Goal: Transaction & Acquisition: Purchase product/service

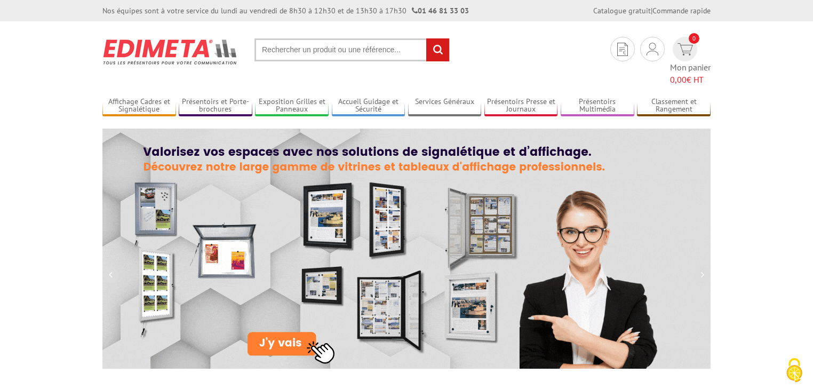
click at [339, 51] on input "text" at bounding box center [351, 49] width 195 height 23
click at [686, 74] on span "0,00" at bounding box center [678, 79] width 17 height 11
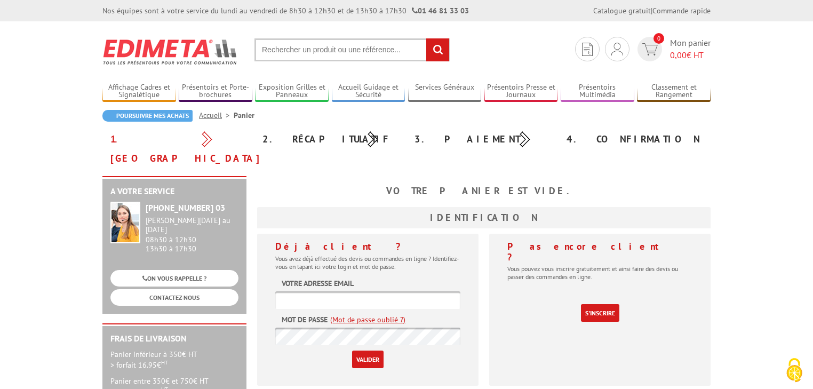
type input "[EMAIL_ADDRESS][DOMAIN_NAME]"
click at [375, 350] on input "Valider" at bounding box center [367, 359] width 31 height 18
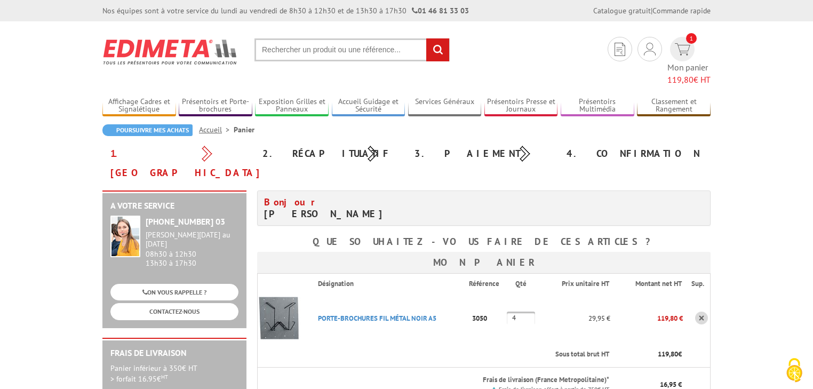
drag, startPoint x: 526, startPoint y: 280, endPoint x: 482, endPoint y: 280, distance: 43.7
click at [482, 294] on tr "PORTE-BROCHURES FIL MéTAL NOIR A5 Code promo non activable pour cet article 305…" at bounding box center [484, 318] width 453 height 48
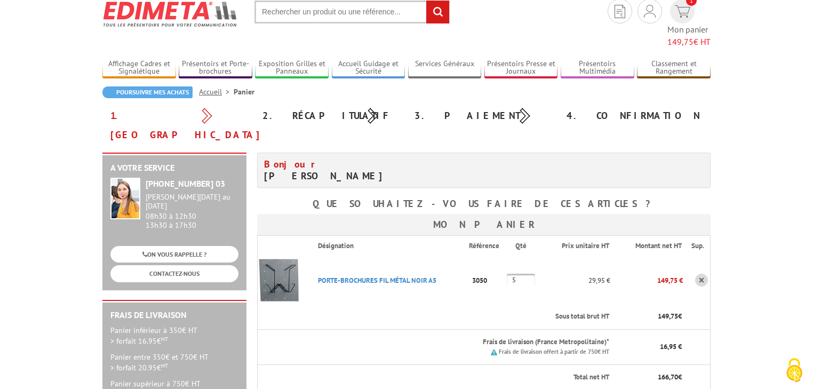
scroll to position [85, 0]
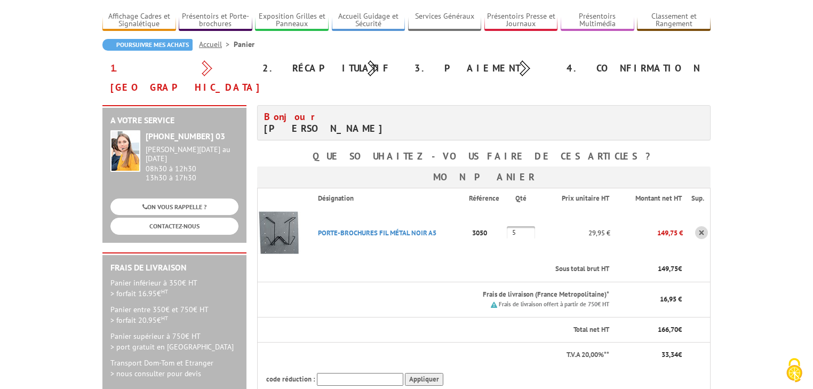
drag, startPoint x: 518, startPoint y: 198, endPoint x: 508, endPoint y: 198, distance: 10.2
click at [508, 226] on input "5" at bounding box center [521, 232] width 28 height 13
type input "3"
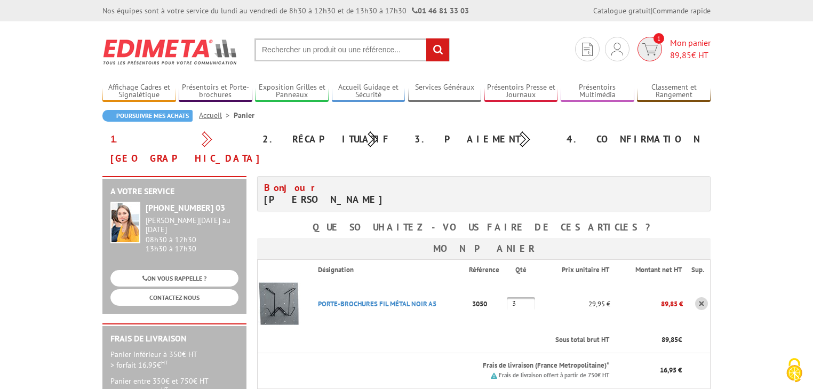
click at [683, 45] on span "Mon panier 89,85 € HT" at bounding box center [690, 49] width 41 height 25
click at [701, 297] on link at bounding box center [701, 303] width 13 height 13
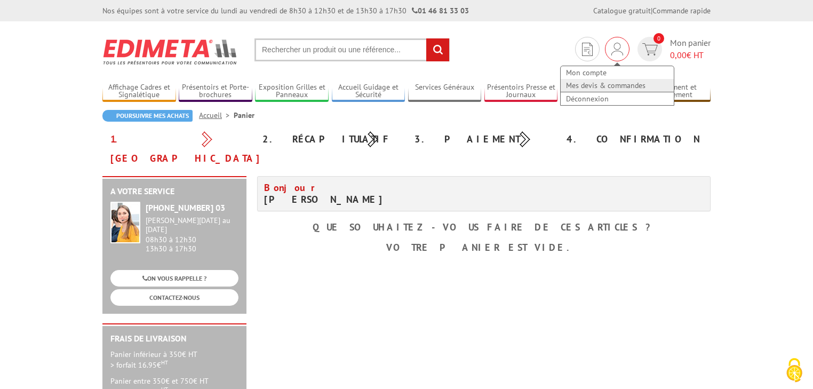
click at [606, 86] on link "Mes devis & commandes" at bounding box center [617, 85] width 113 height 13
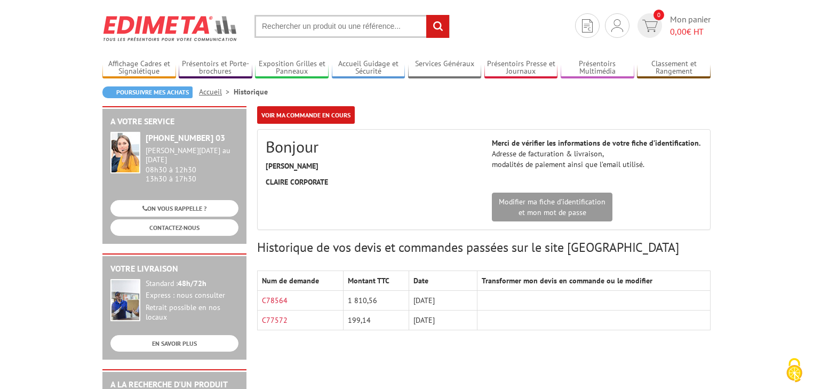
scroll to position [43, 0]
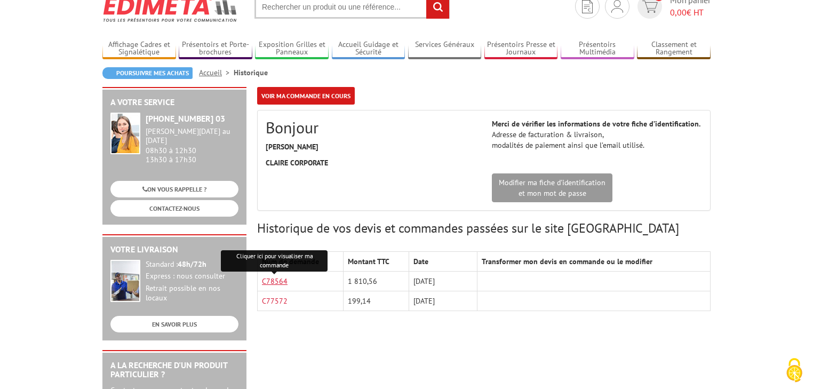
click at [267, 282] on link "C78564" at bounding box center [275, 281] width 26 height 10
click at [346, 9] on input "text" at bounding box center [351, 7] width 195 height 23
paste input "3050"
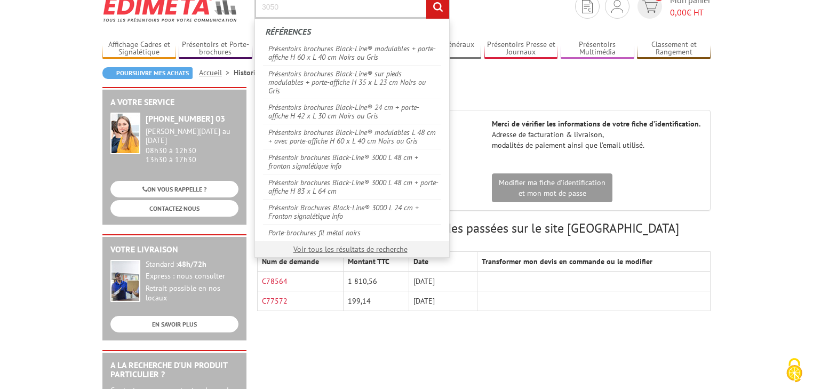
type input "3050"
click at [435, 11] on input "rechercher" at bounding box center [437, 7] width 23 height 23
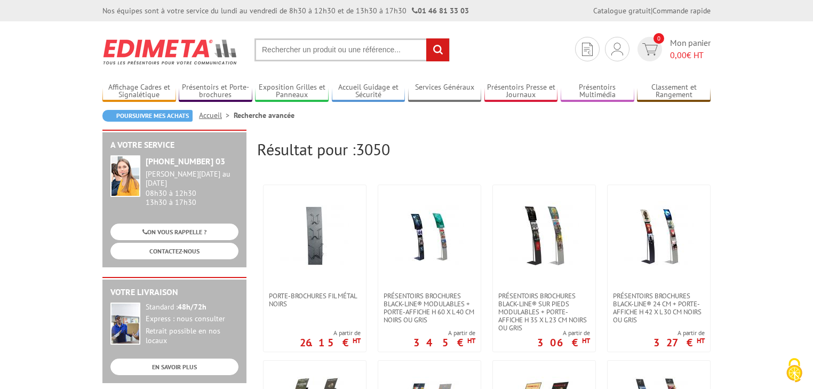
click at [329, 39] on input "text" at bounding box center [351, 49] width 195 height 23
paste input "3050"
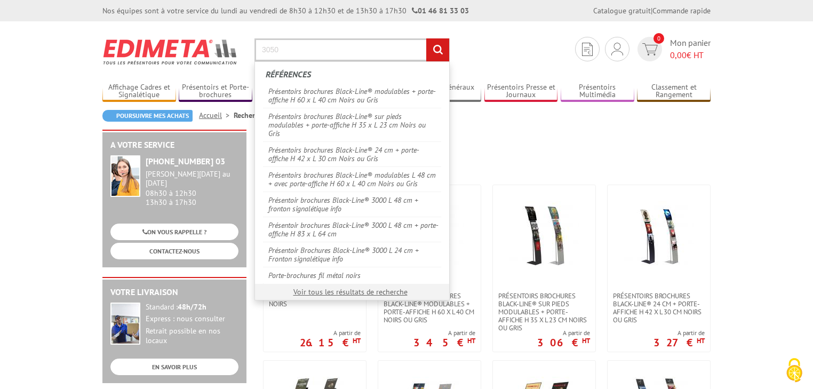
click at [309, 59] on input "3050" at bounding box center [351, 49] width 195 height 23
type input "3050"
click at [428, 54] on input "rechercher" at bounding box center [437, 49] width 23 height 23
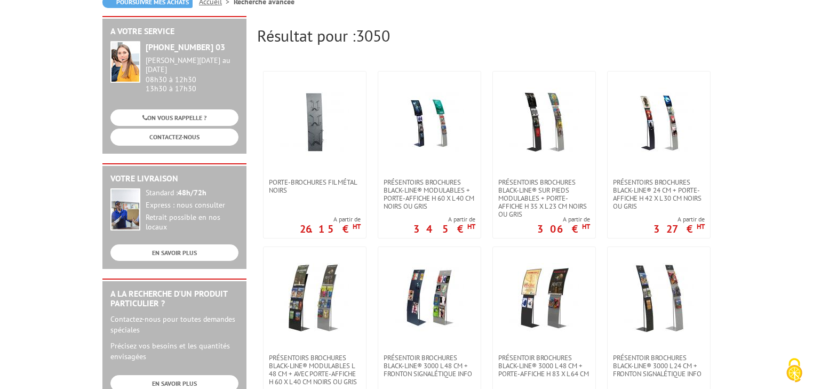
scroll to position [213, 0]
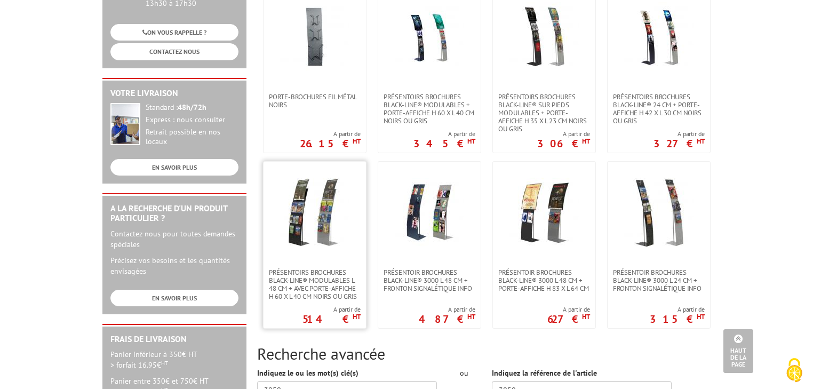
click at [312, 235] on link at bounding box center [315, 215] width 102 height 107
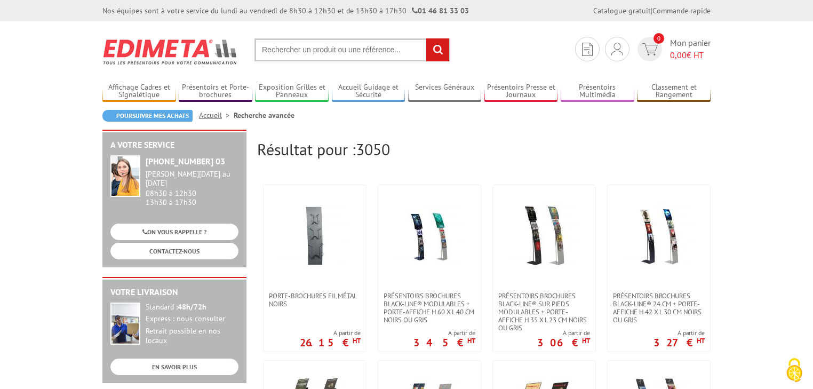
click at [386, 46] on input "text" at bounding box center [351, 49] width 195 height 23
paste input "301210"
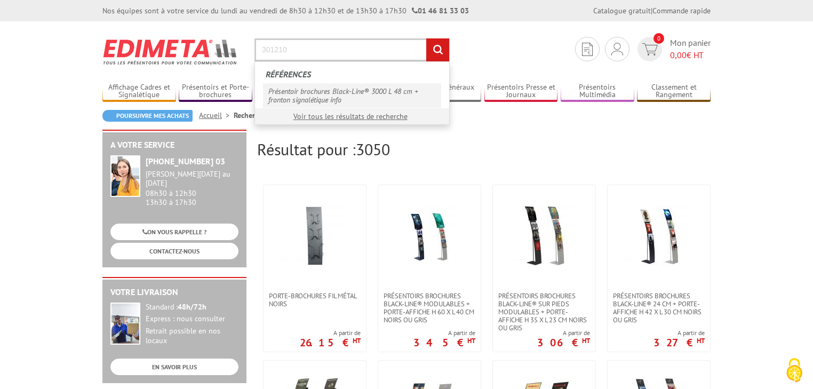
type input "301210"
click at [412, 94] on link "Présentoir brochures Black-Line® 3000 L 48 cm + fronton signalétique info" at bounding box center [352, 95] width 178 height 25
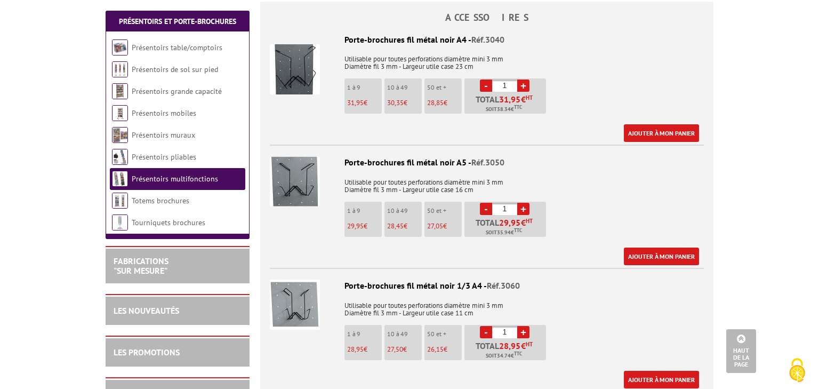
scroll to position [726, 0]
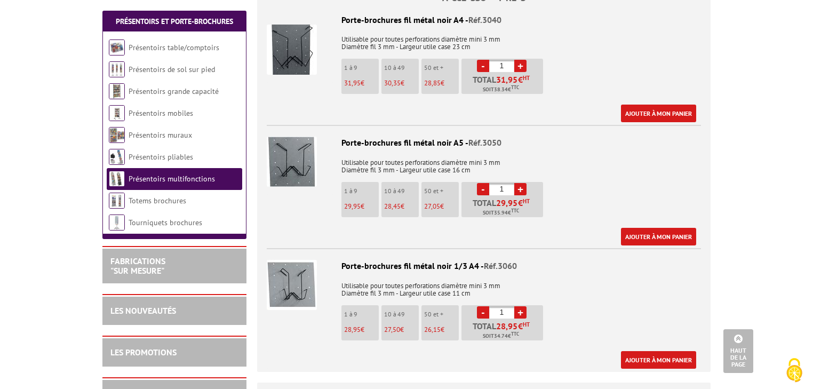
click at [523, 183] on link "+" at bounding box center [520, 189] width 12 height 12
type input "5"
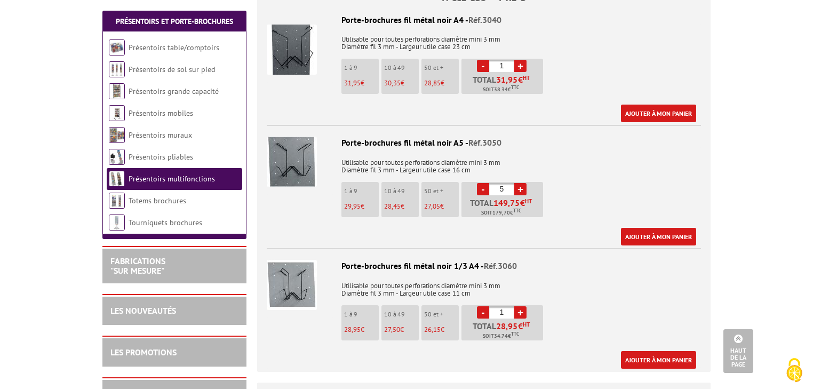
click at [557, 152] on p "Utilisable pour toutes perforations diamètre mini 3 mm Diamètre fil 3 mm - Larg…" at bounding box center [484, 163] width 434 height 22
click at [638, 228] on link "Ajouter à mon panier" at bounding box center [658, 237] width 75 height 18
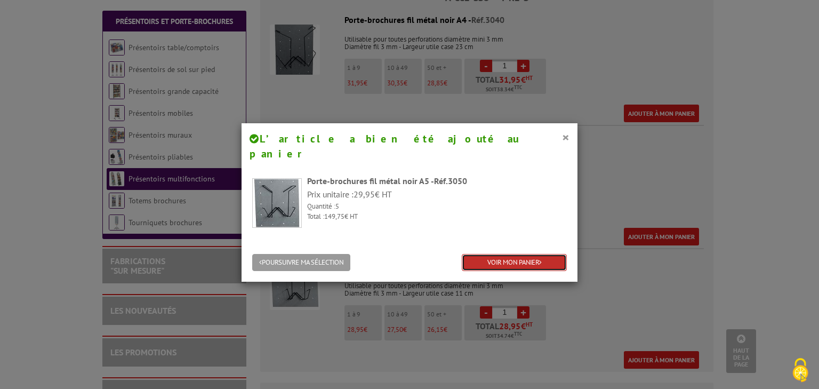
click at [538, 254] on link "VOIR MON PANIER" at bounding box center [514, 263] width 105 height 18
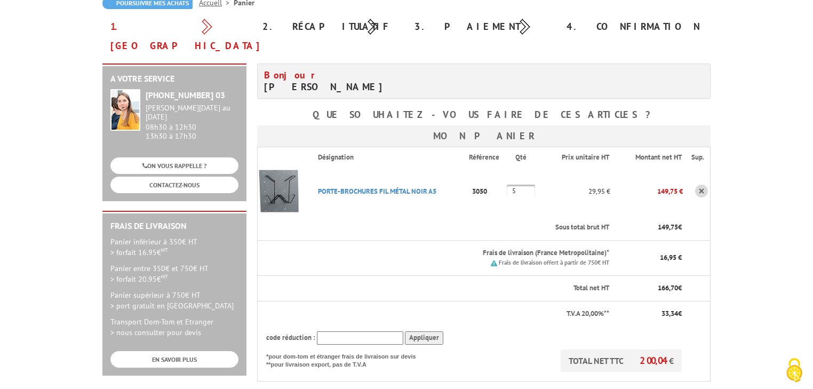
scroll to position [85, 0]
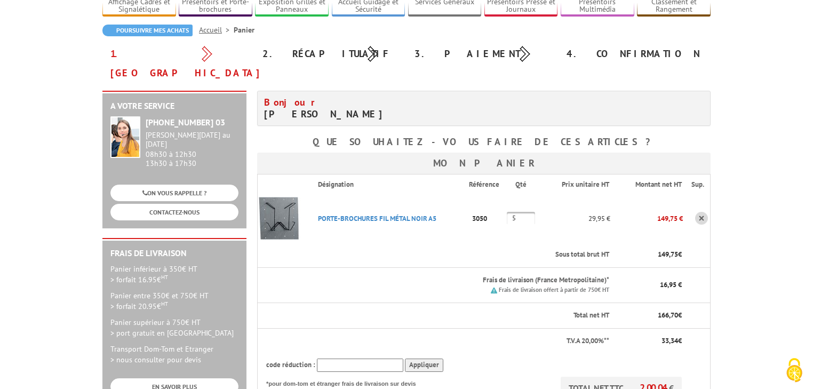
click at [785, 92] on body "Nos équipes sont à votre service du lundi au vendredi de 8h30 à 12h30 et de 13h…" at bounding box center [406, 371] width 813 height 913
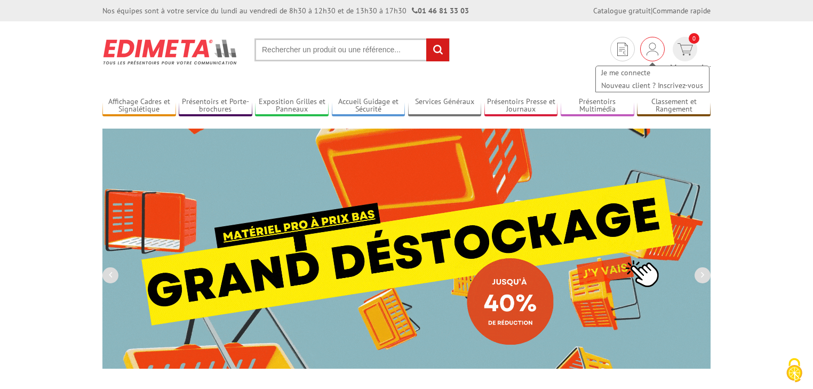
click at [640, 45] on div "Je me connecte Nouveau client ? Inscrivez-vous" at bounding box center [652, 49] width 25 height 25
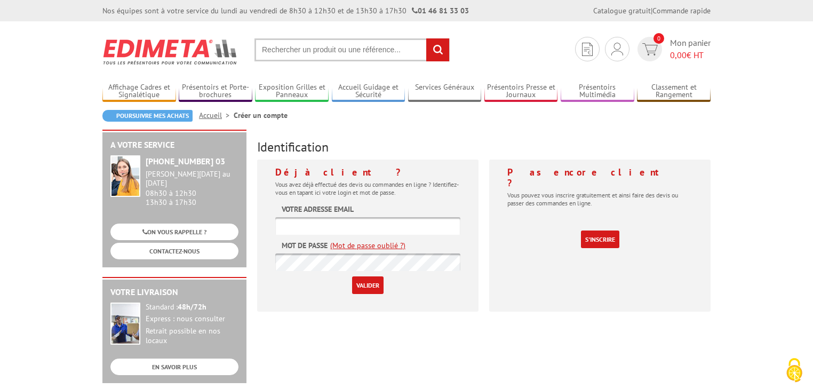
type input "[EMAIL_ADDRESS][DOMAIN_NAME]"
click at [373, 293] on input "Valider" at bounding box center [367, 285] width 31 height 18
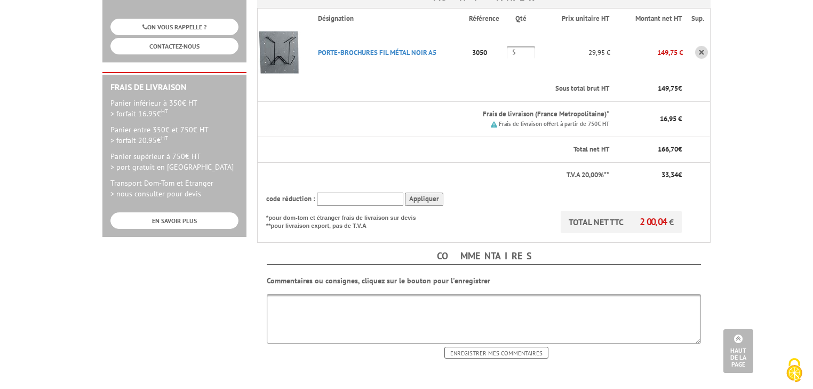
scroll to position [299, 0]
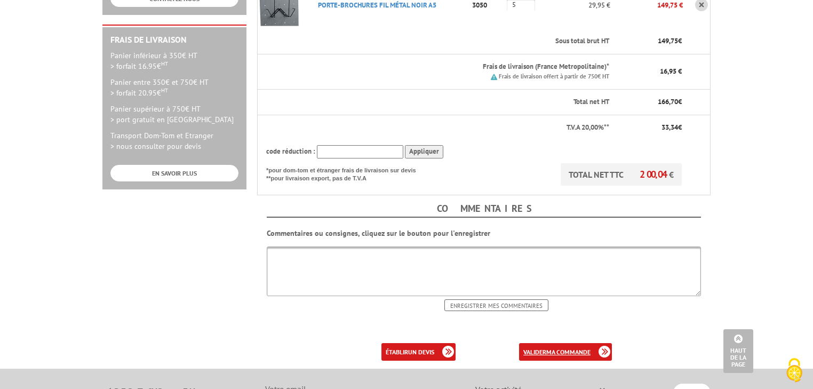
click at [578, 348] on b "ma commande" at bounding box center [568, 352] width 44 height 8
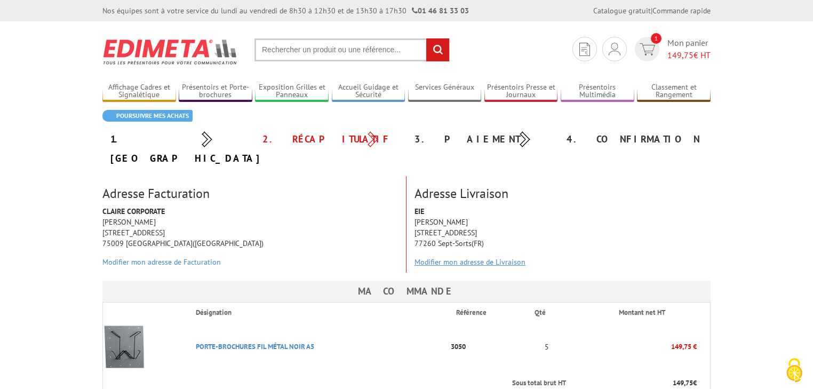
click at [469, 257] on link "Modifier mon adresse de Livraison" at bounding box center [470, 262] width 111 height 10
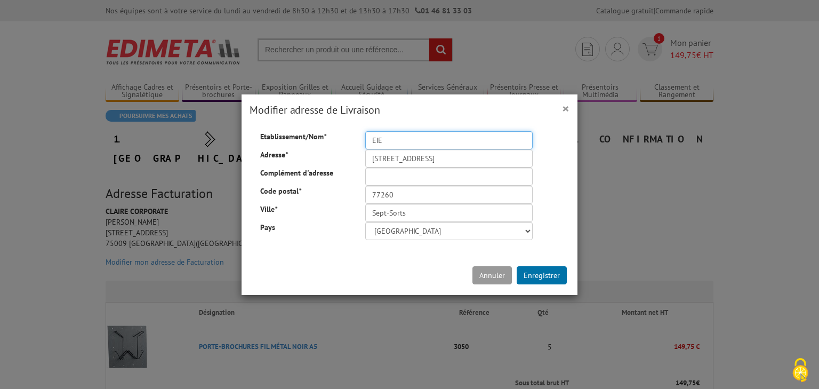
drag, startPoint x: 403, startPoint y: 135, endPoint x: 312, endPoint y: 134, distance: 91.2
click at [312, 131] on div "Etablissement/Nom * EIE" at bounding box center [409, 131] width 315 height 0
type input "SAINTE-LIZAIGNE"
click at [401, 175] on input "Complément d'adresse" at bounding box center [449, 177] width 168 height 18
drag, startPoint x: 488, startPoint y: 160, endPoint x: 225, endPoint y: 160, distance: 262.5
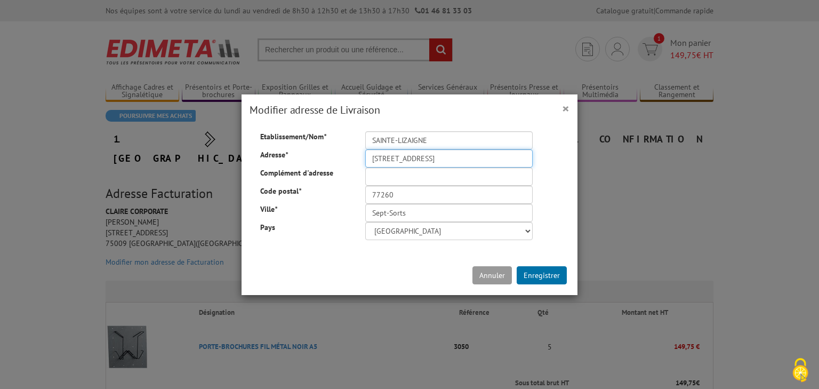
click at [225, 160] on div "× Modifier adresse de Livraison Etablissement/Nom * SAINTE-LIZAIGNE Adresse * 1…" at bounding box center [409, 194] width 819 height 389
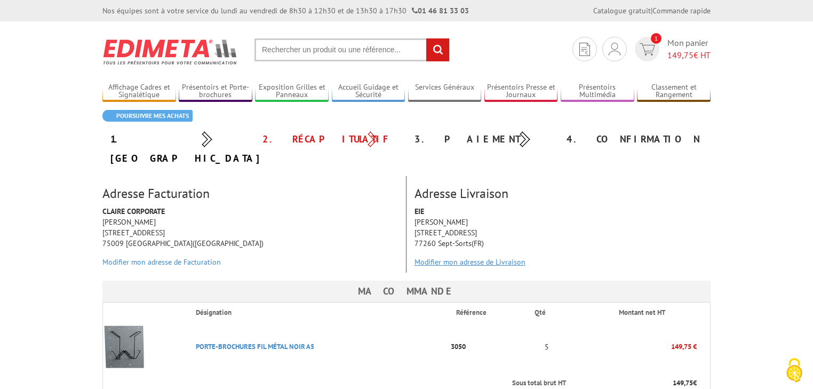
click at [460, 257] on link "Modifier mon adresse de Livraison" at bounding box center [470, 262] width 111 height 10
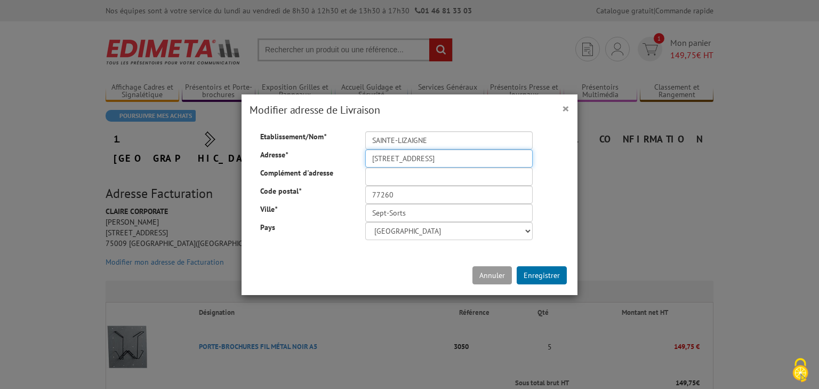
drag, startPoint x: 452, startPoint y: 158, endPoint x: 309, endPoint y: 158, distance: 142.4
click at [309, 139] on div "Adresse * 16-18 rue du Hainault" at bounding box center [409, 139] width 315 height 0
paste input "47 Rue de l'Usine, 36260 Sainte-Lizaigne"
drag, startPoint x: 424, startPoint y: 158, endPoint x: 544, endPoint y: 162, distance: 119.5
click at [544, 162] on div "Etablissement/Nom * SAINTE-LIZAIGNE Adresse * 47 Rue de l'Usine, 36260 Sainte-L…" at bounding box center [409, 185] width 331 height 109
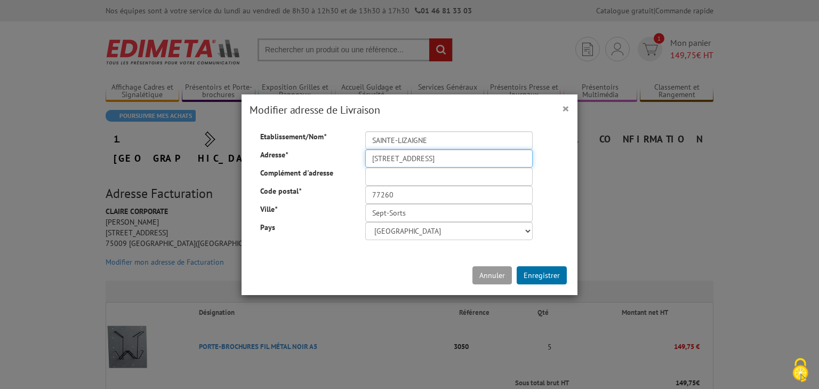
click at [455, 160] on input "47 Rue de l'Usine, 36260 Sainte-Lizaigne" at bounding box center [449, 158] width 168 height 18
click at [446, 157] on input "47 Rue de l'Usine, 36260 Sainte-Lizaigne" at bounding box center [449, 158] width 168 height 18
type input "47 Rue de l'Usine, 36260 Sainte-Lizaigne"
click at [440, 137] on input "SAINTE-LIZAIGNE" at bounding box center [449, 140] width 168 height 18
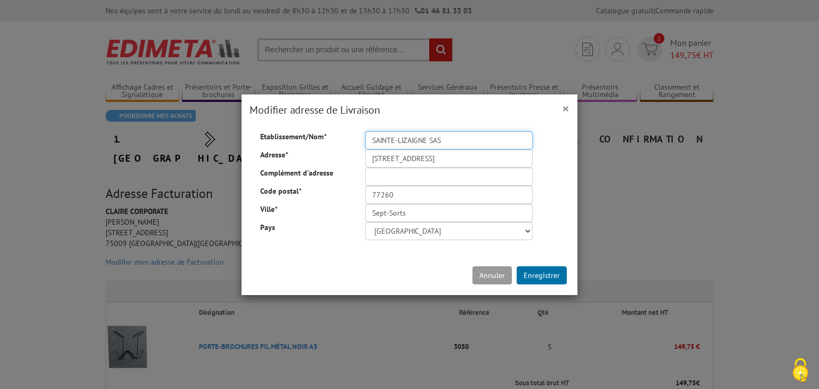
type input "SAINTE-LIZAIGNE SAS"
drag, startPoint x: 449, startPoint y: 157, endPoint x: 429, endPoint y: 157, distance: 19.7
click at [429, 157] on input "47 Rue de l'Usine, 36260 Sainte-Lizaigne" at bounding box center [449, 158] width 168 height 18
drag, startPoint x: 403, startPoint y: 198, endPoint x: 356, endPoint y: 198, distance: 46.9
click at [357, 198] on div "77260" at bounding box center [449, 195] width 184 height 18
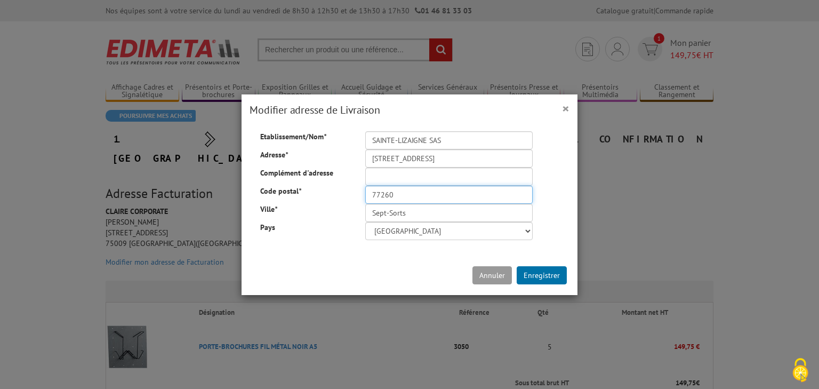
paste input "36"
type input "36260"
click at [450, 156] on input "47 Rue de l'Usine, 36260 Sainte-Lizaigne" at bounding box center [449, 158] width 168 height 18
drag, startPoint x: 450, startPoint y: 156, endPoint x: 563, endPoint y: 157, distance: 113.6
click at [563, 157] on div "Etablissement/Nom * SAINTE-LIZAIGNE SAS Adresse * 47 Rue de l'Usine, 36260 Sain…" at bounding box center [409, 185] width 331 height 109
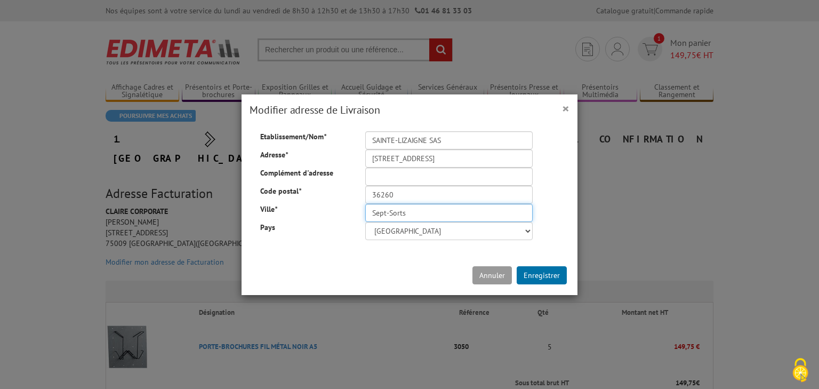
drag, startPoint x: 415, startPoint y: 210, endPoint x: 325, endPoint y: 210, distance: 90.2
click at [325, 139] on div "Ville * Sept-Sorts" at bounding box center [409, 139] width 315 height 0
paste input "ainte-Lizaigne"
type input "Sainte-Lizaigne"
click at [342, 236] on div "Etablissement/Nom * SAINTE-LIZAIGNE SAS Adresse * 47 Rue de l'Usine, 36260 Sain…" at bounding box center [409, 185] width 331 height 109
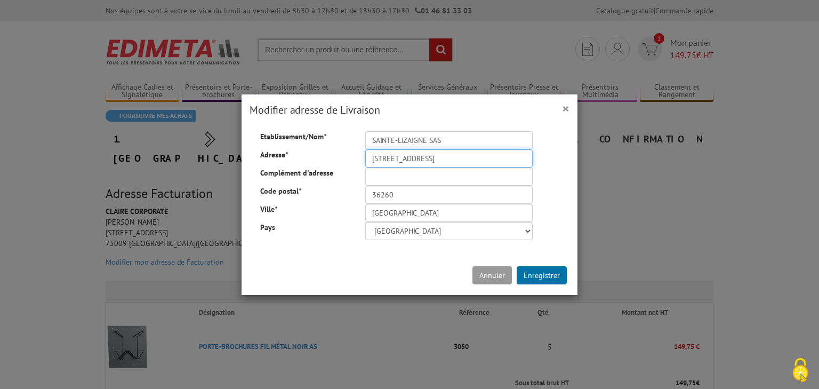
drag, startPoint x: 425, startPoint y: 160, endPoint x: 531, endPoint y: 160, distance: 106.7
click at [531, 160] on div "47 Rue de l'Usine, 36260 Sainte-Lizaigne" at bounding box center [449, 158] width 184 height 18
type input "47 Rue de l'Usine"
drag, startPoint x: 540, startPoint y: 279, endPoint x: 435, endPoint y: 130, distance: 181.9
click at [462, 168] on form "× Modifier adresse de Livraison Etablissement/Nom * SAINTE-LIZAIGNE SAS Adresse…" at bounding box center [410, 194] width 336 height 201
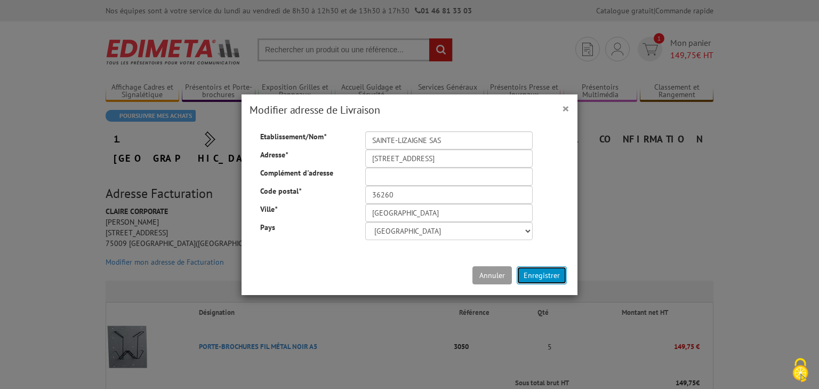
click at [551, 278] on button "Enregistrer" at bounding box center [542, 275] width 50 height 18
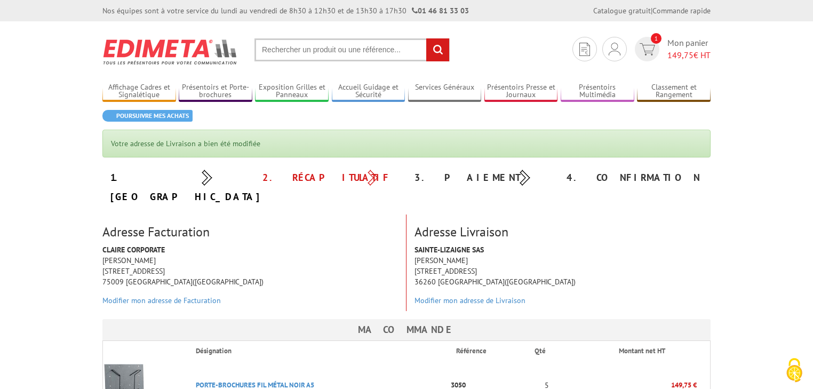
click at [552, 268] on div "SAINTE-LIZAIGNE SAS [PERSON_NAME] [STREET_ADDRESS] Modifier mon adresse de Livr…" at bounding box center [563, 277] width 312 height 67
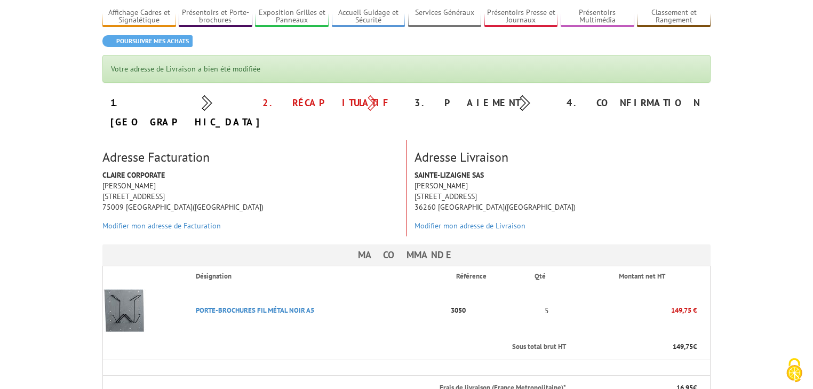
scroll to position [85, 0]
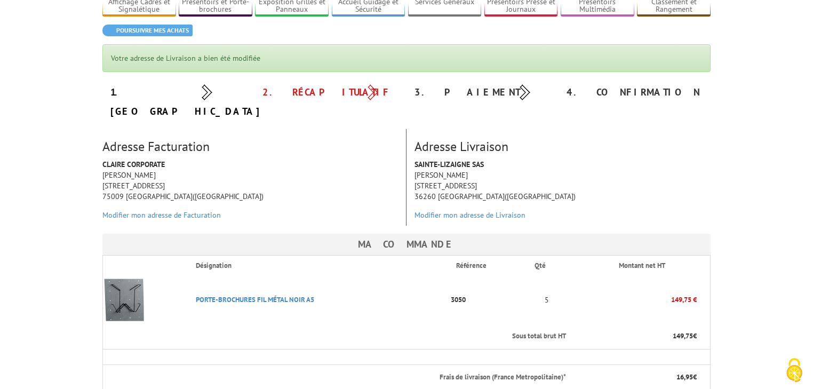
click at [226, 140] on h3 "Adresse Facturation" at bounding box center [250, 147] width 296 height 14
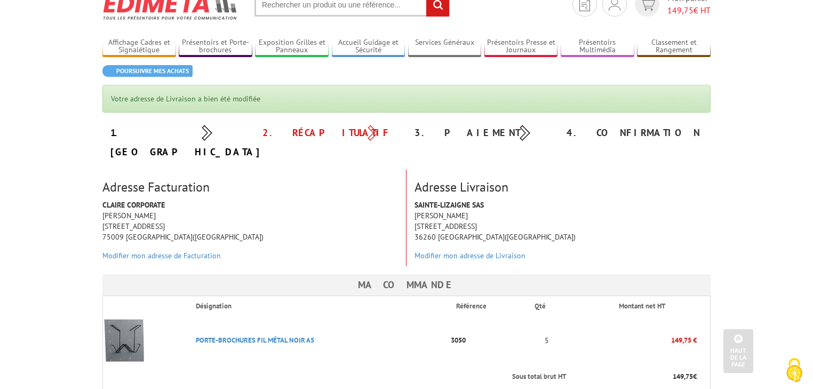
scroll to position [0, 0]
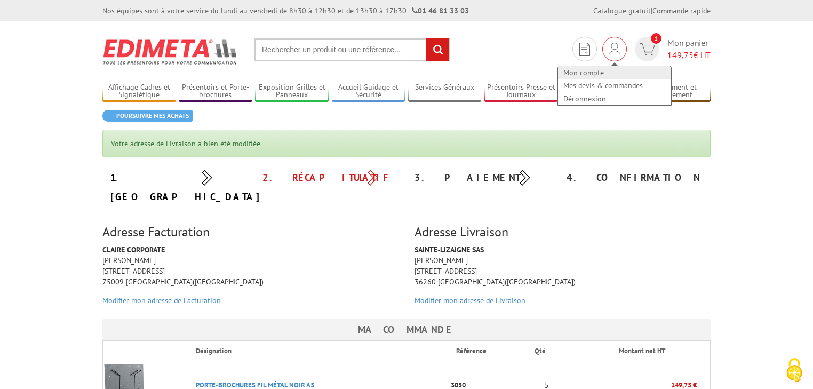
click at [603, 70] on link "Mon compte" at bounding box center [614, 72] width 113 height 13
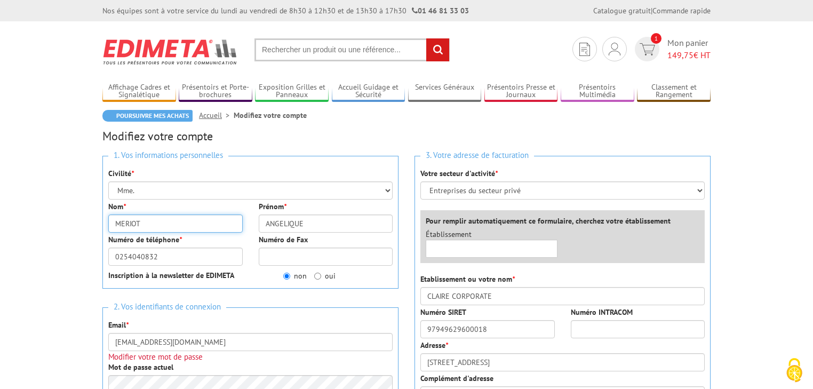
click at [152, 226] on input "MERIOT" at bounding box center [175, 223] width 134 height 18
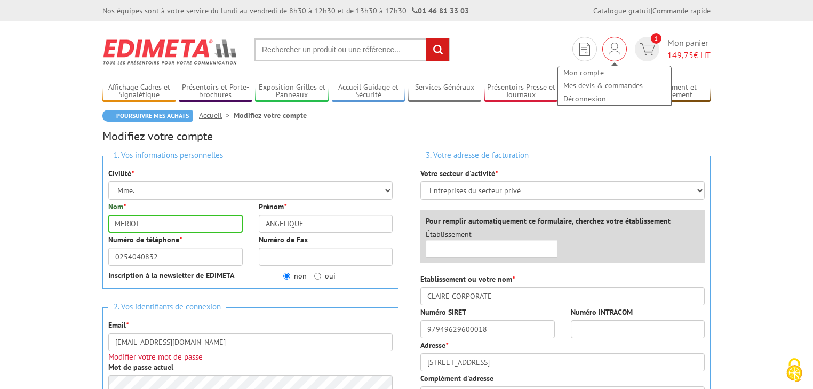
click at [612, 50] on img at bounding box center [615, 49] width 12 height 13
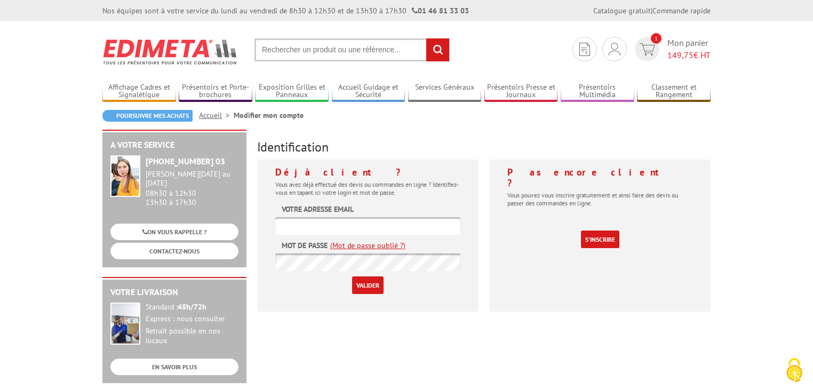
type input "[EMAIL_ADDRESS][DOMAIN_NAME]"
click at [369, 290] on input "Valider" at bounding box center [367, 285] width 31 height 18
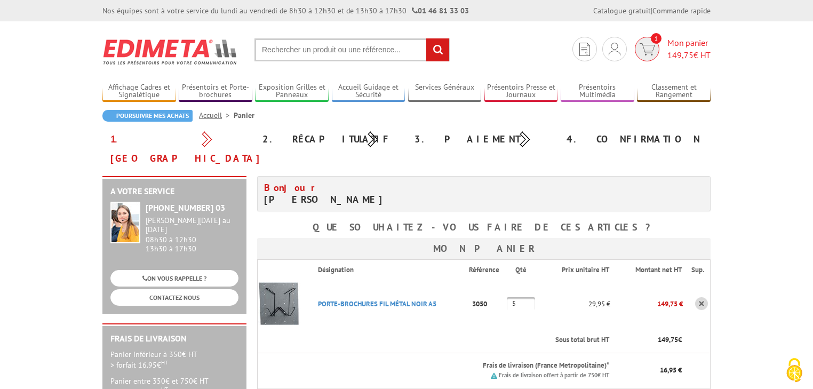
click at [690, 56] on span "149,75" at bounding box center [680, 55] width 26 height 11
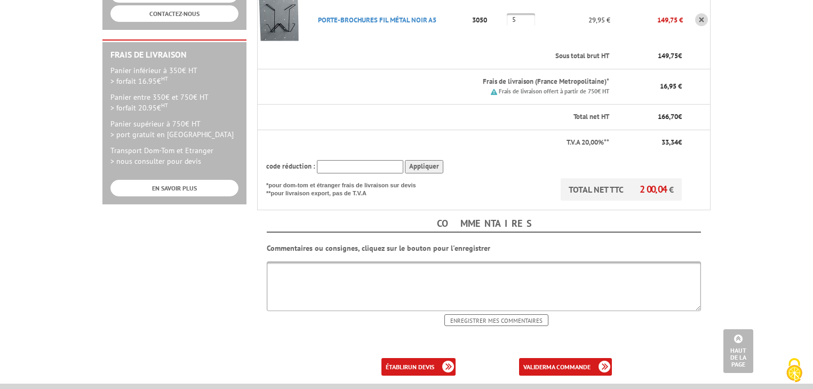
scroll to position [299, 0]
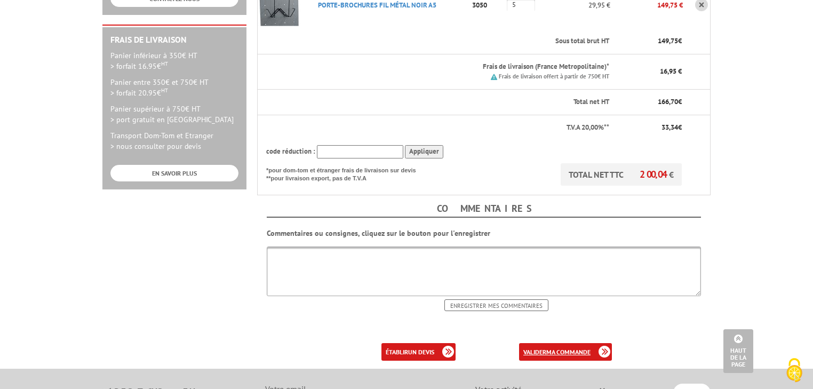
click at [579, 343] on link "valider ma commande" at bounding box center [565, 352] width 93 height 18
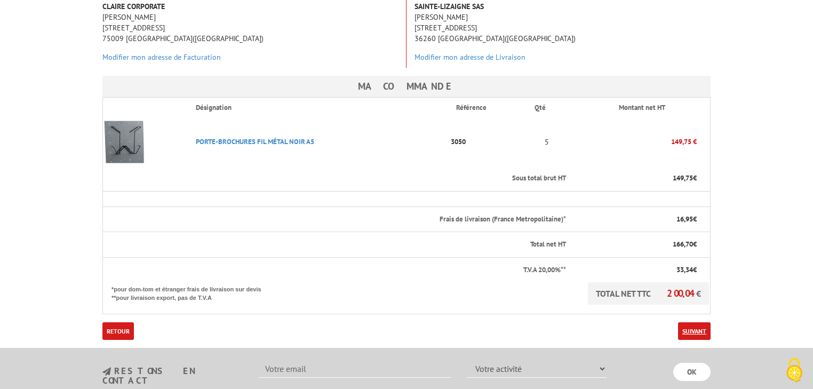
scroll to position [213, 0]
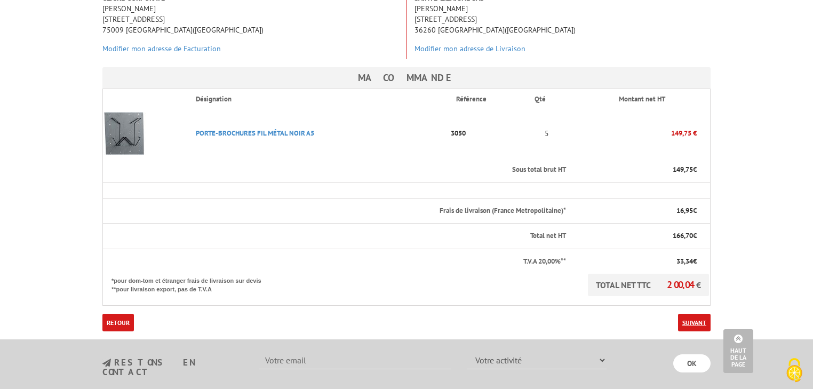
click at [697, 314] on link "Suivant" at bounding box center [694, 323] width 33 height 18
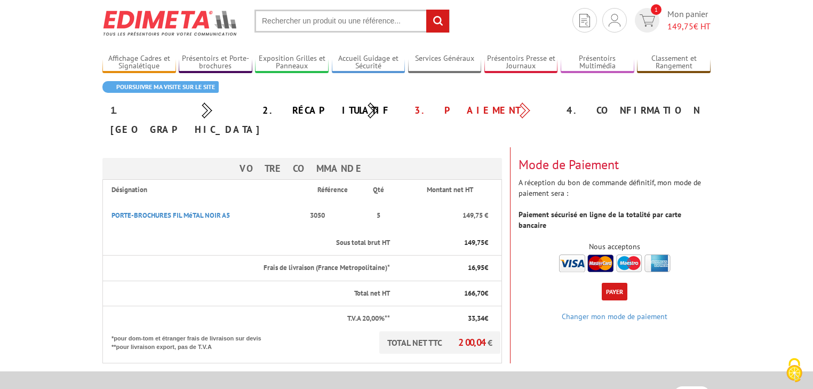
scroll to position [43, 0]
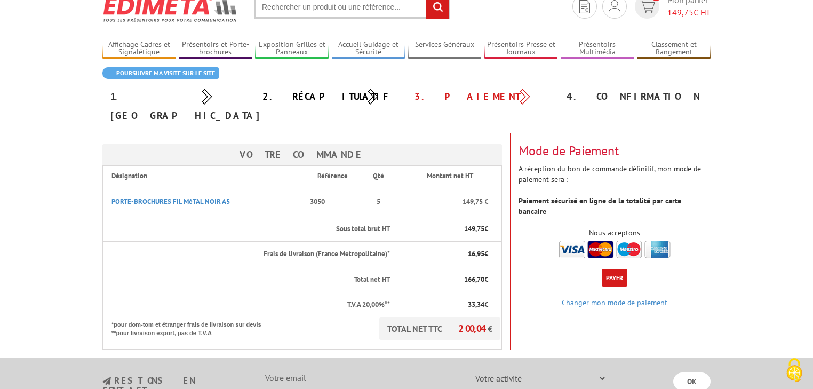
click at [632, 298] on link "Changer mon mode de paiement" at bounding box center [615, 303] width 106 height 10
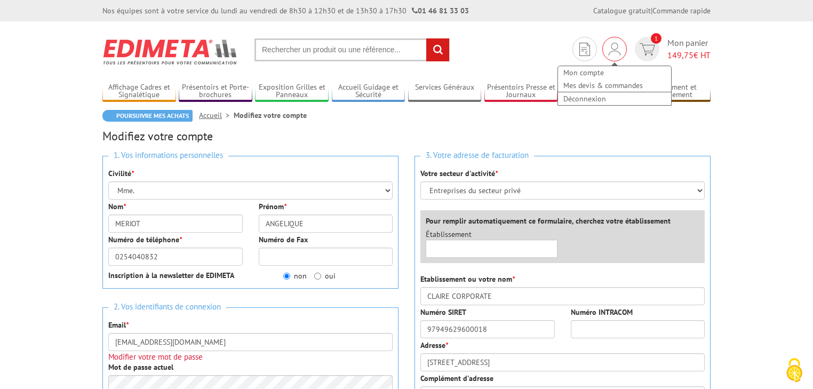
click at [615, 45] on img at bounding box center [615, 49] width 12 height 13
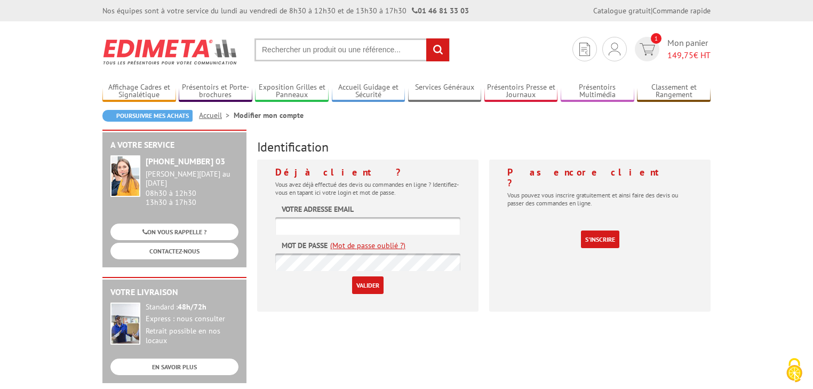
type input "[EMAIL_ADDRESS][DOMAIN_NAME]"
click at [0, 0] on link "Mon compte" at bounding box center [0, 0] width 0 height 0
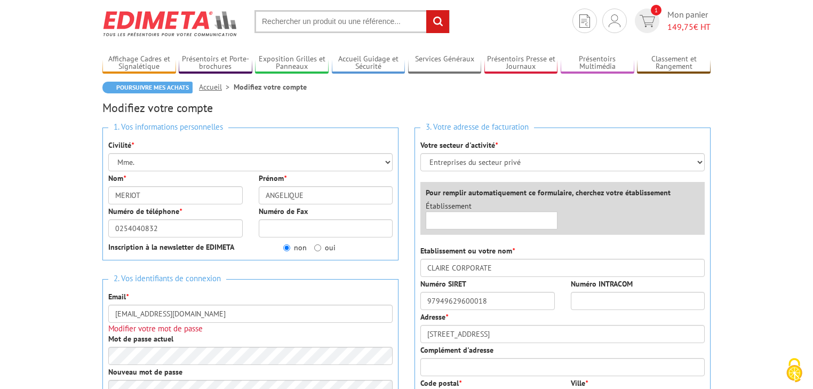
scroll to position [43, 0]
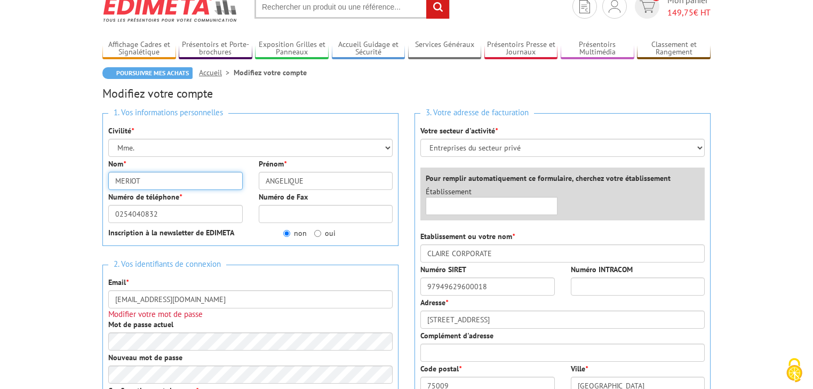
click at [211, 176] on input "MERIOT" at bounding box center [175, 181] width 134 height 18
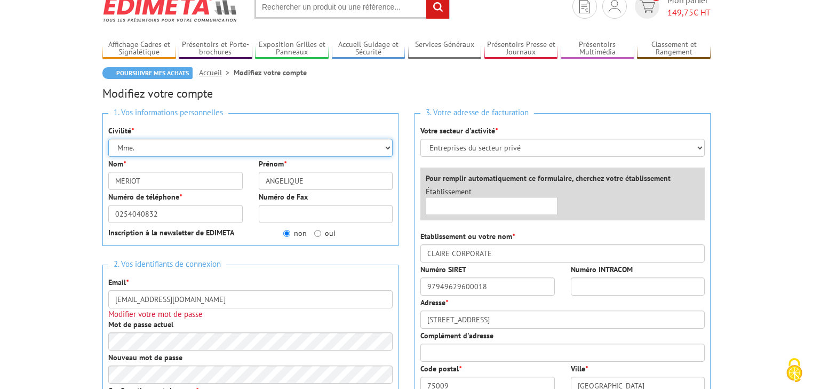
click at [217, 148] on select "Mr. Mme. Mlle." at bounding box center [250, 148] width 284 height 18
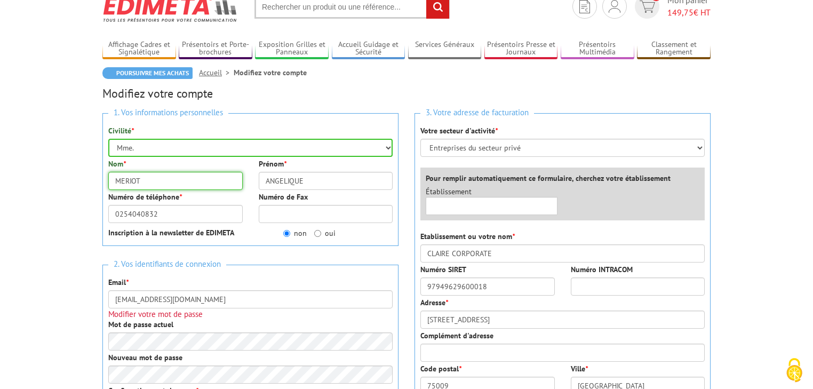
drag, startPoint x: 213, startPoint y: 182, endPoint x: 53, endPoint y: 183, distance: 160.6
type input "[PERSON_NAME]"
drag, startPoint x: 320, startPoint y: 182, endPoint x: 203, endPoint y: 179, distance: 116.9
click at [203, 179] on div "Nom * FERNANDEZ Prénom * ANGELIQUE" at bounding box center [250, 174] width 300 height 33
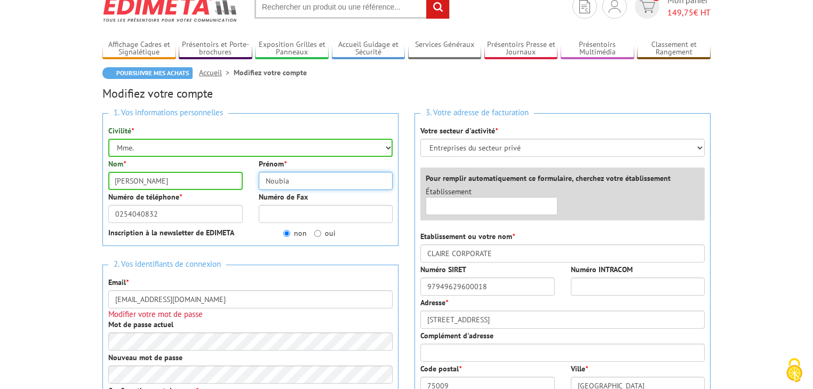
type input "Noubia"
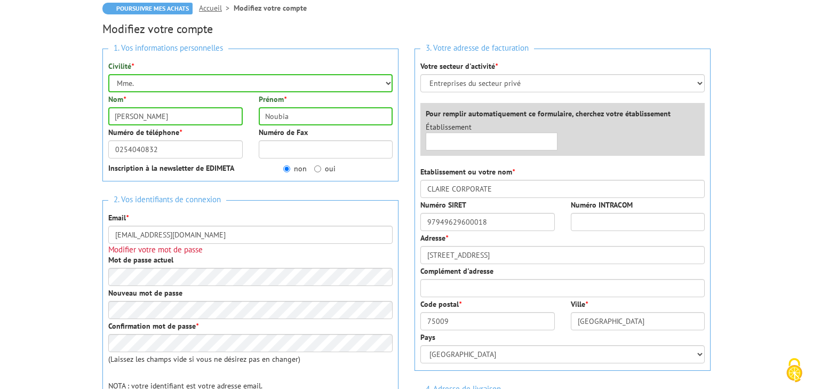
scroll to position [128, 0]
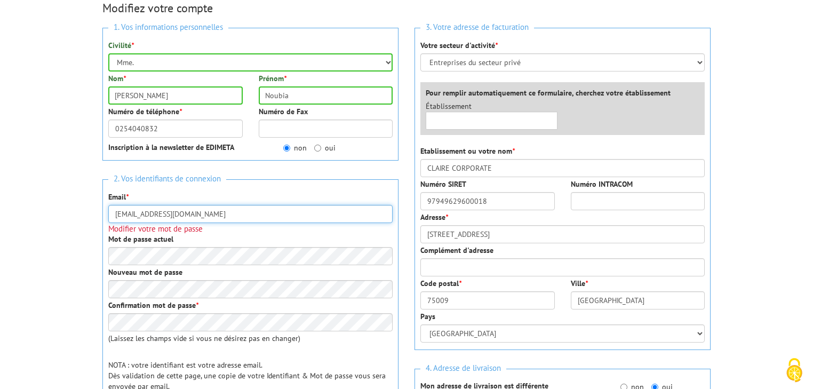
click at [206, 212] on input "angelique.meriot@sainte-lizaigne.com" at bounding box center [250, 214] width 284 height 18
drag, startPoint x: 168, startPoint y: 214, endPoint x: 43, endPoint y: 213, distance: 124.8
type input "noubia.fernandez@sainte-lizaigne.com"
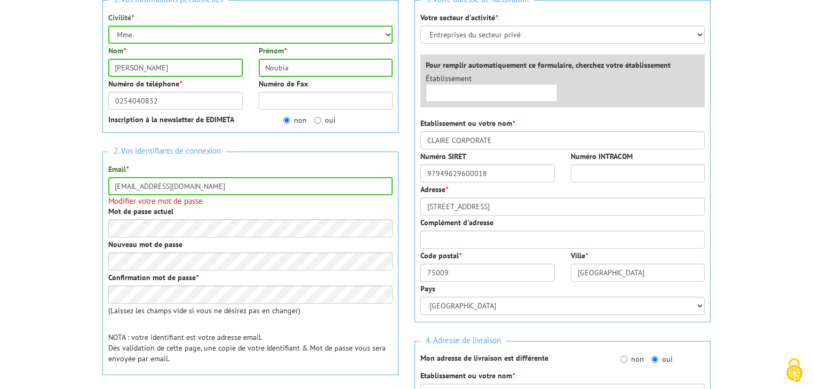
scroll to position [171, 0]
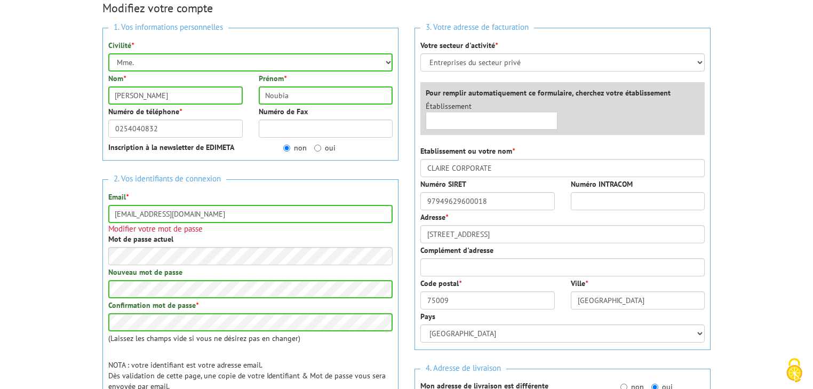
scroll to position [85, 0]
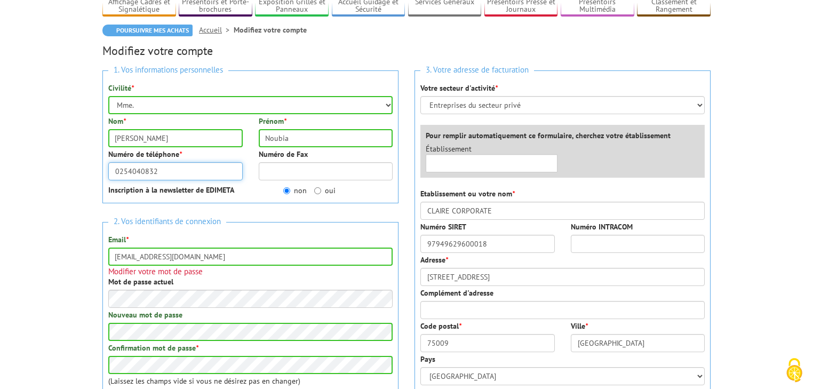
drag, startPoint x: 171, startPoint y: 170, endPoint x: 76, endPoint y: 170, distance: 95.0
paste input "45 46 02 95"
click at [126, 170] on input "02 45 46 02 95" at bounding box center [175, 171] width 134 height 18
click at [134, 170] on input "0245 46 02 95" at bounding box center [175, 171] width 134 height 18
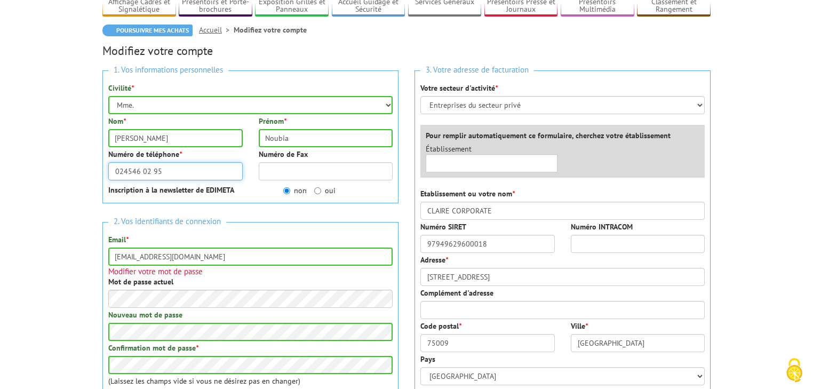
click at [141, 171] on input "024546 02 95" at bounding box center [175, 171] width 134 height 18
click at [150, 171] on input "02454602 95" at bounding box center [175, 171] width 134 height 18
type input "0245460295"
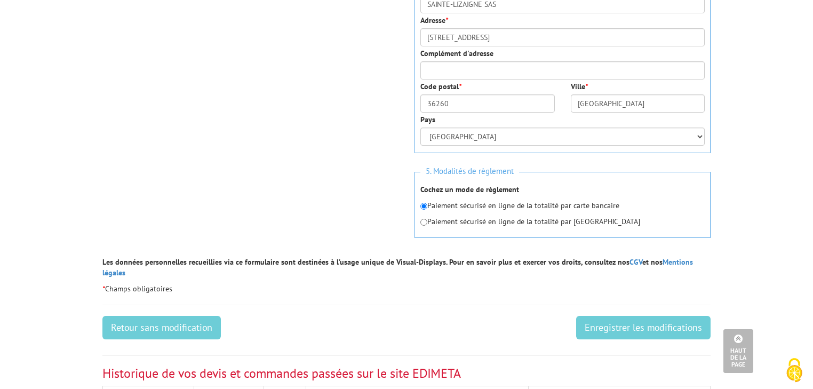
scroll to position [640, 0]
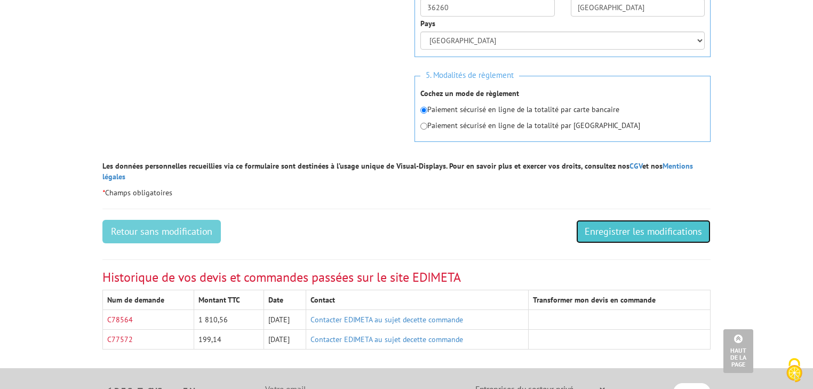
click at [633, 220] on input "Enregistrer les modifications" at bounding box center [643, 231] width 134 height 23
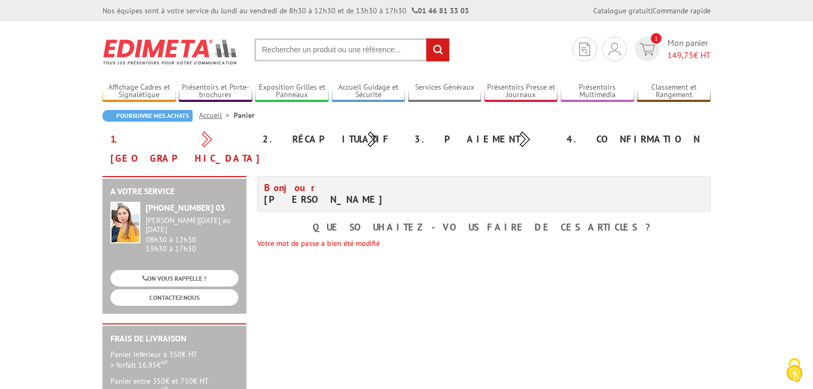
click at [401, 248] on div "A votre service [PHONE_NUMBER] 03 [PERSON_NAME][DATE] au [DATE] 08h30 à 12h30 1…" at bounding box center [406, 337] width 619 height 323
click at [601, 85] on link "Mes devis & commandes" at bounding box center [614, 85] width 113 height 13
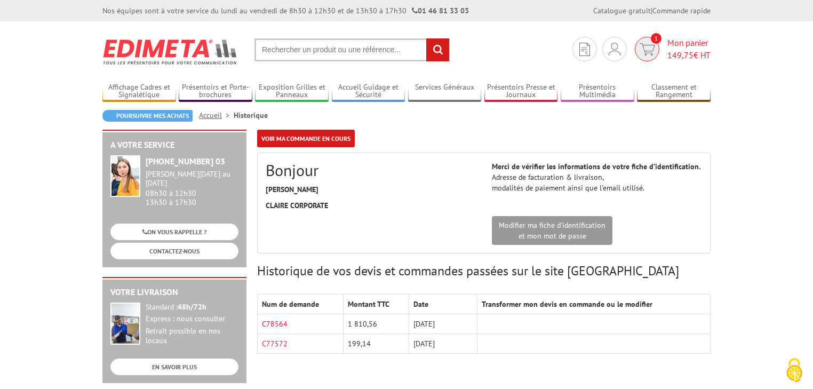
click at [640, 47] on img at bounding box center [647, 49] width 15 height 12
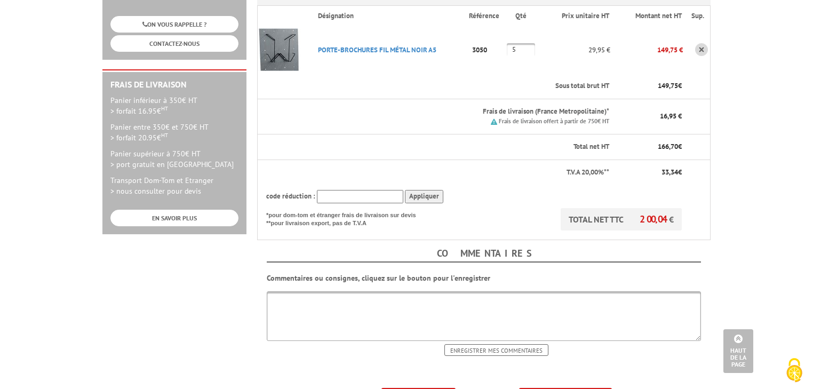
scroll to position [256, 0]
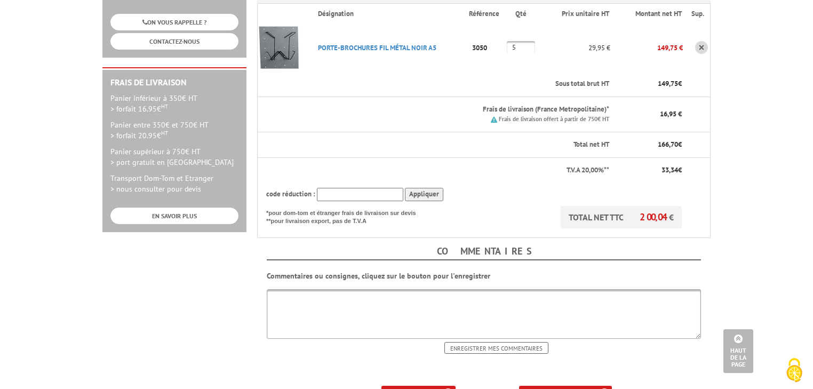
click at [570, 388] on b "ma commande" at bounding box center [568, 395] width 44 height 8
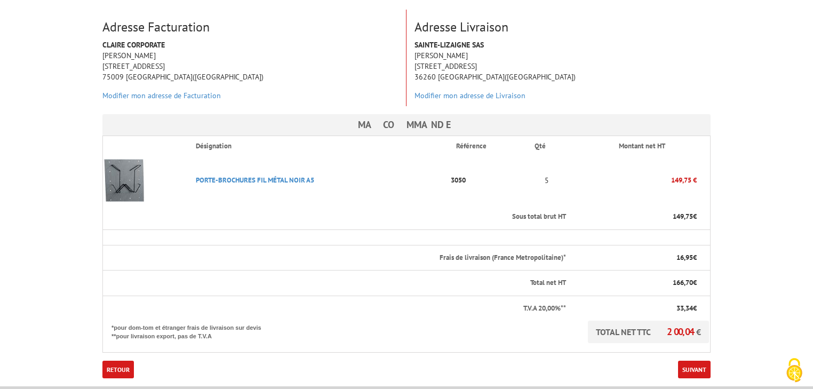
scroll to position [194, 0]
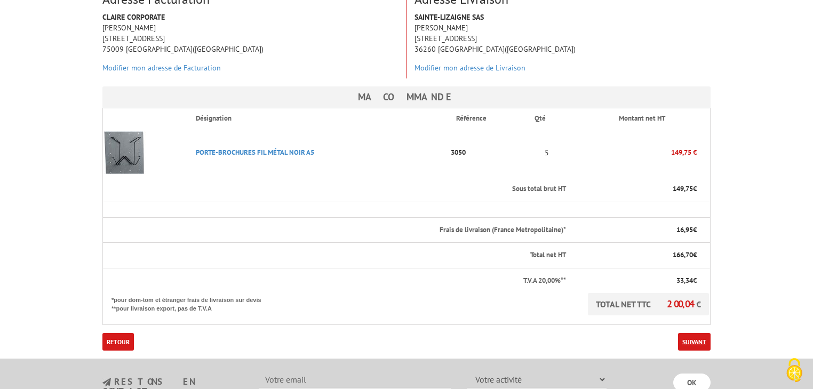
click at [697, 333] on link "Suivant" at bounding box center [694, 342] width 33 height 18
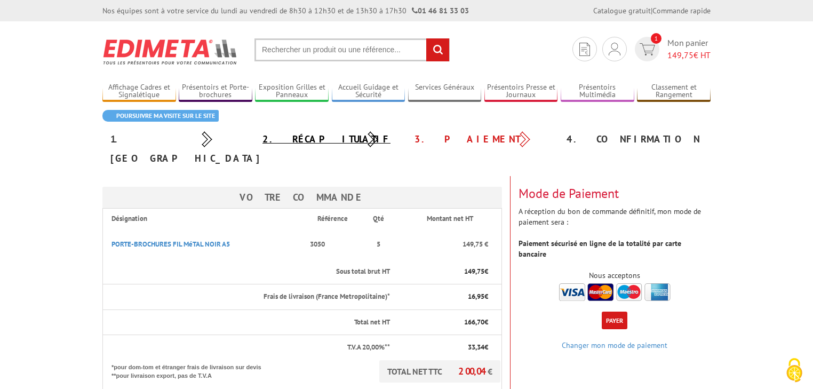
click at [306, 143] on link "2. Récapitulatif" at bounding box center [326, 139] width 128 height 12
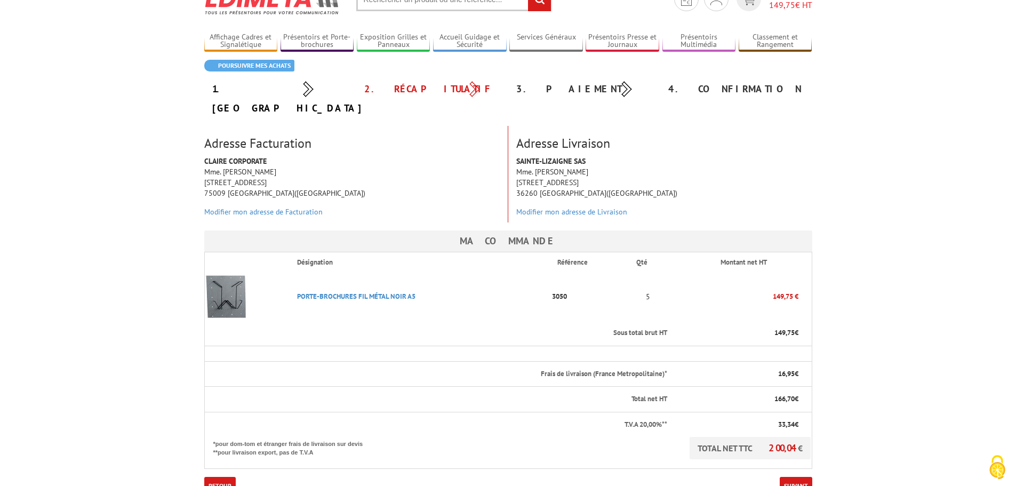
scroll to position [32, 0]
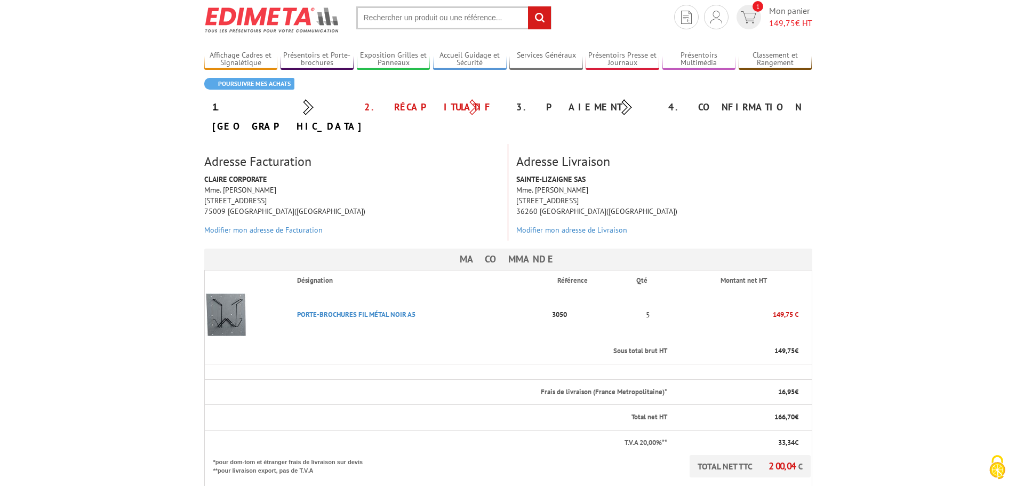
click at [812, 300] on body "Nos équipes sont à votre service du lundi au vendredi de 8h30 à 12h30 et de 13h…" at bounding box center [508, 367] width 1016 height 799
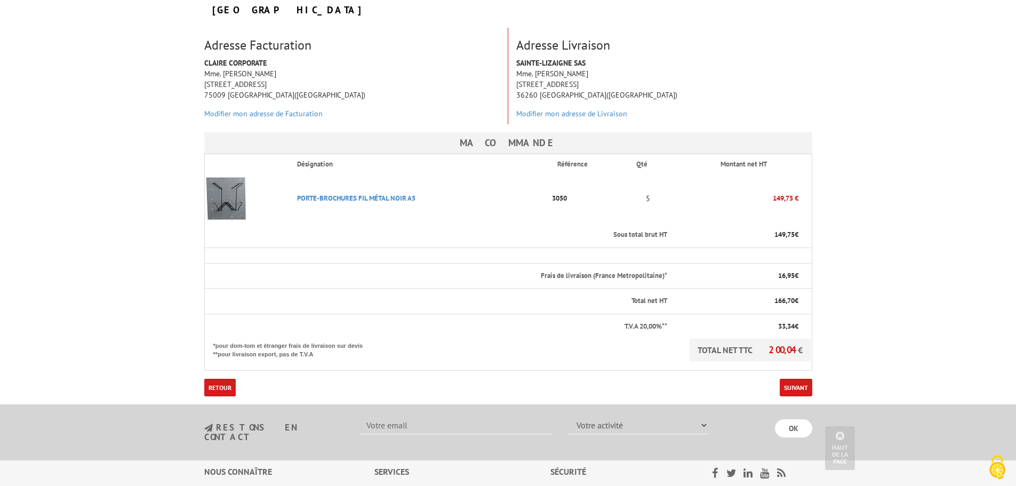
scroll to position [0, 0]
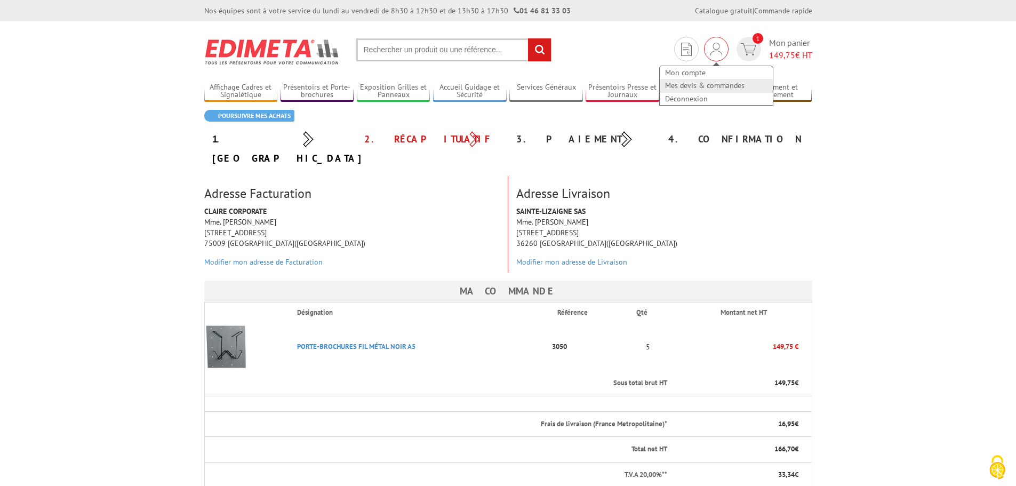
click at [710, 84] on link "Mes devis & commandes" at bounding box center [716, 85] width 113 height 13
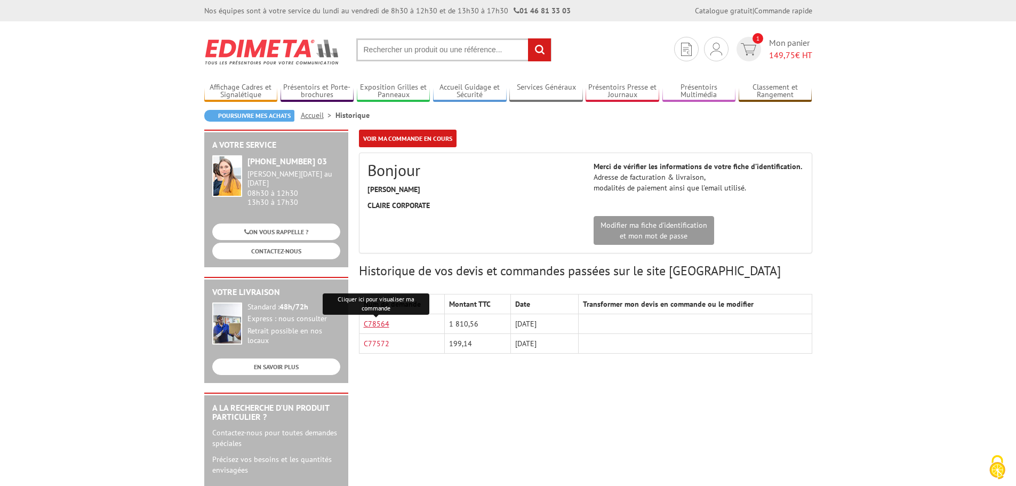
click at [378, 324] on link "C78564" at bounding box center [377, 324] width 26 height 10
click at [744, 46] on img at bounding box center [748, 49] width 15 height 12
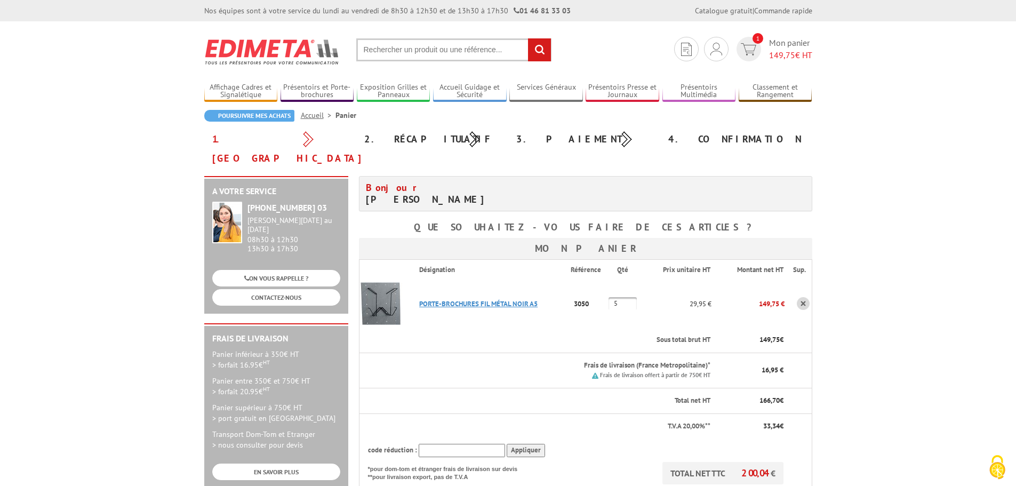
click at [445, 299] on link "PORTE-BROCHURES FIL MéTAL NOIR A5" at bounding box center [478, 303] width 118 height 9
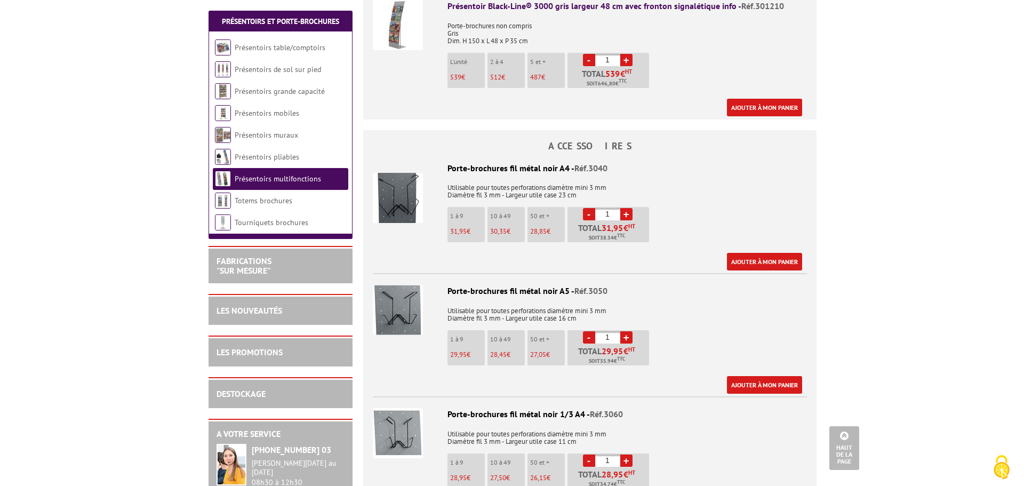
scroll to position [640, 0]
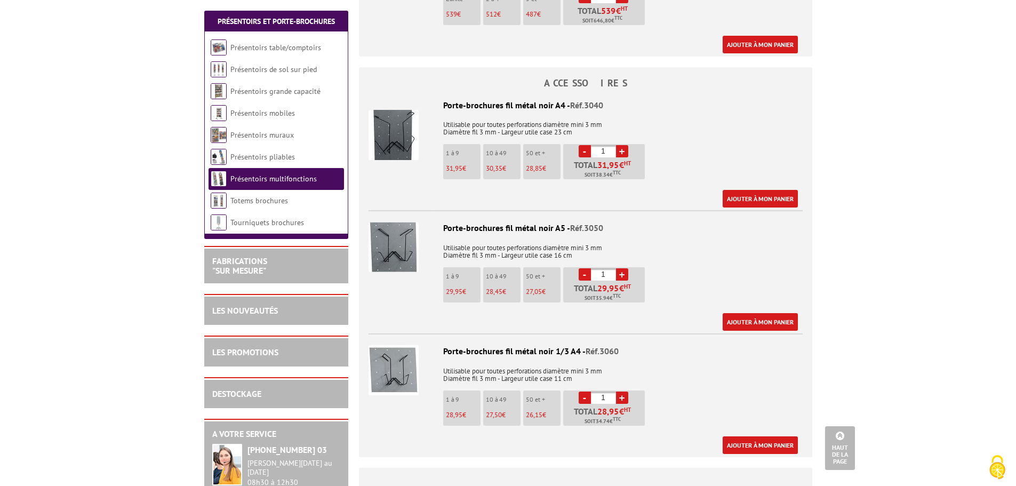
click at [624, 268] on link "+" at bounding box center [622, 274] width 12 height 12
click at [586, 268] on link "-" at bounding box center [585, 274] width 12 height 12
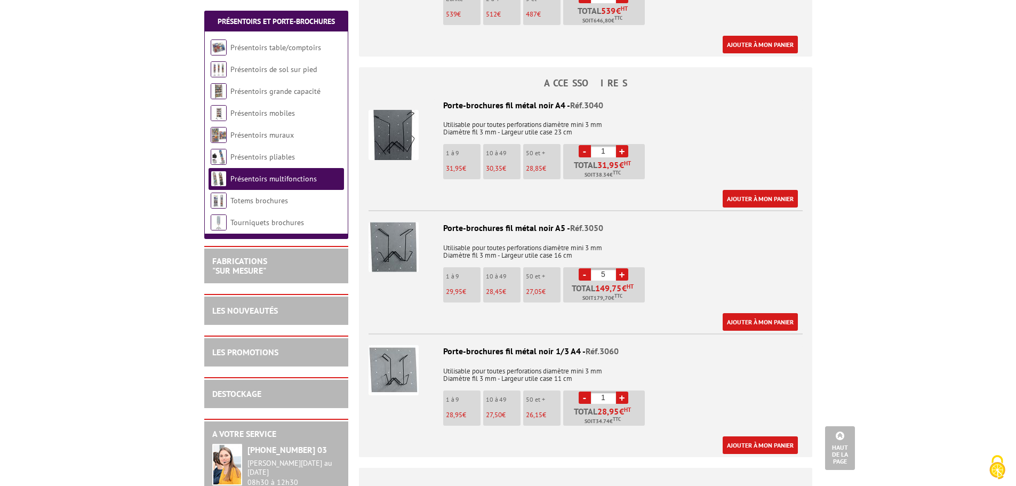
type input "4"
click at [755, 313] on link "Ajouter à mon panier" at bounding box center [760, 322] width 75 height 18
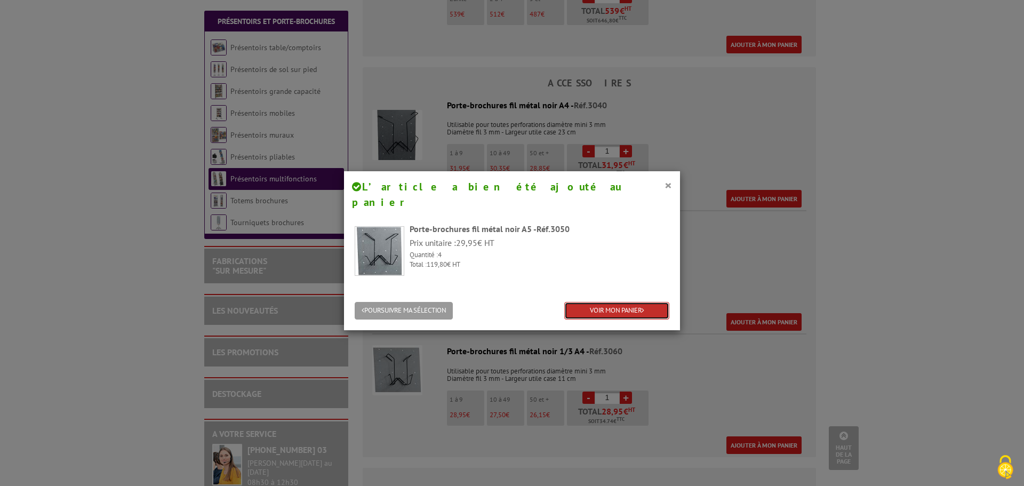
click at [601, 302] on link "VOIR MON PANIER" at bounding box center [616, 311] width 105 height 18
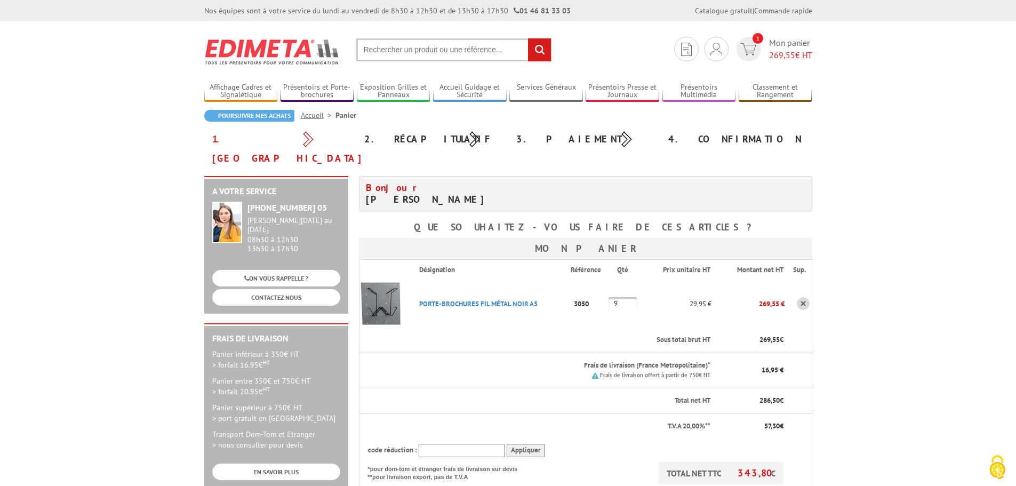
click at [953, 265] on body "Nos équipes sont à votre service du lundi au vendredi de 8h30 à 12h30 et de 13h…" at bounding box center [508, 456] width 1016 height 913
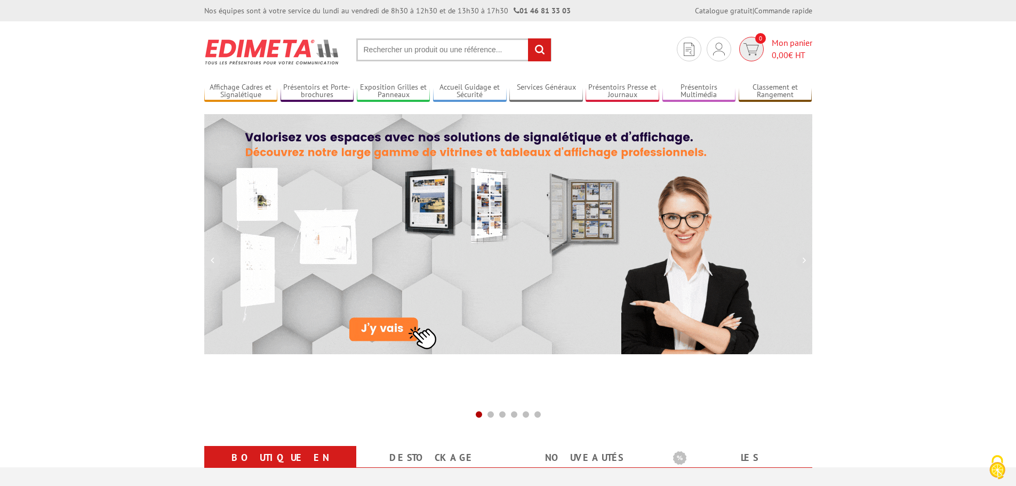
click at [796, 47] on span "Mon panier 0,00 € HT" at bounding box center [792, 49] width 41 height 25
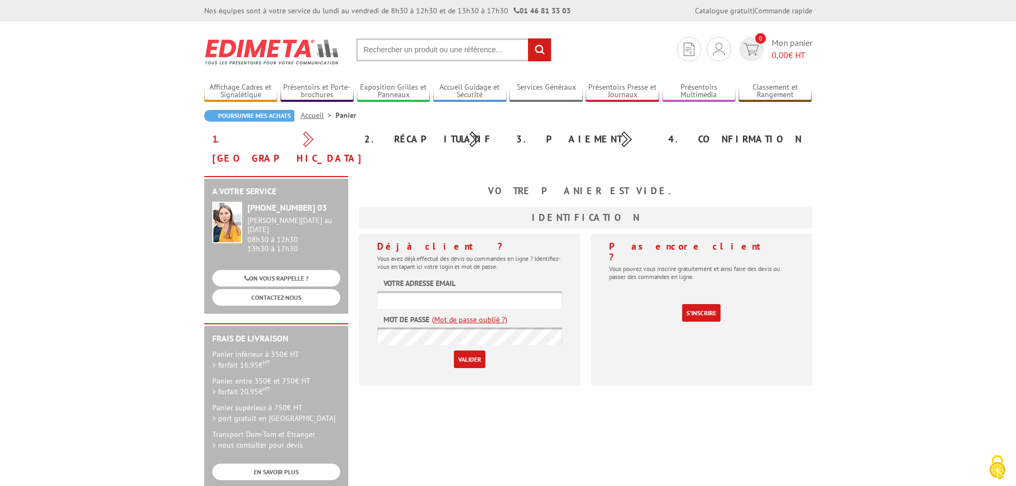
type input "noubia.fernandez@sainte-lizaigne.com"
click at [464, 350] on input "Valider" at bounding box center [469, 359] width 31 height 18
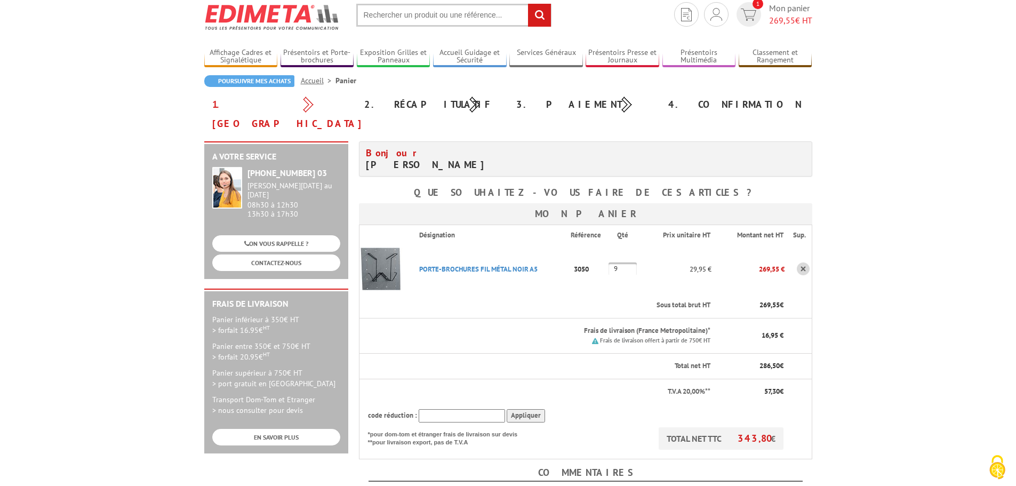
scroll to position [53, 0]
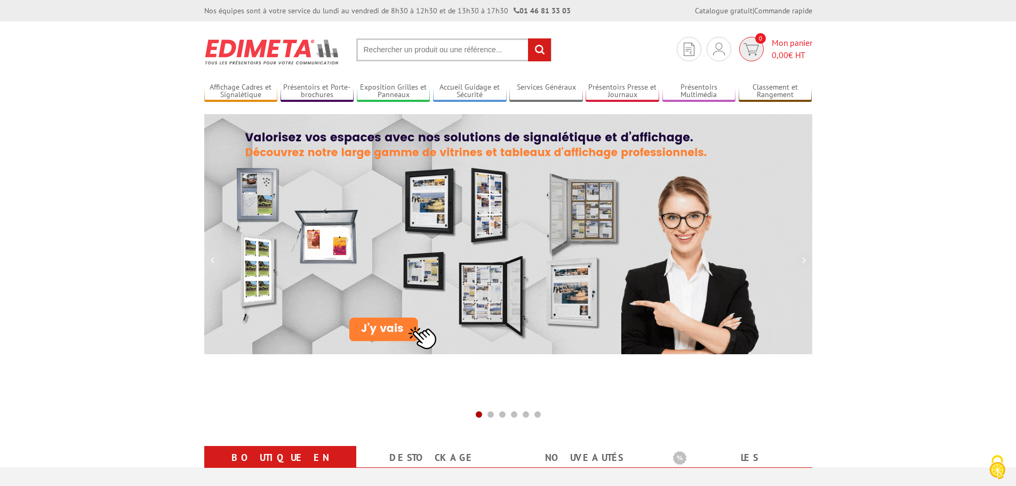
click at [793, 42] on span "Mon panier 0,00 € HT" at bounding box center [792, 49] width 41 height 25
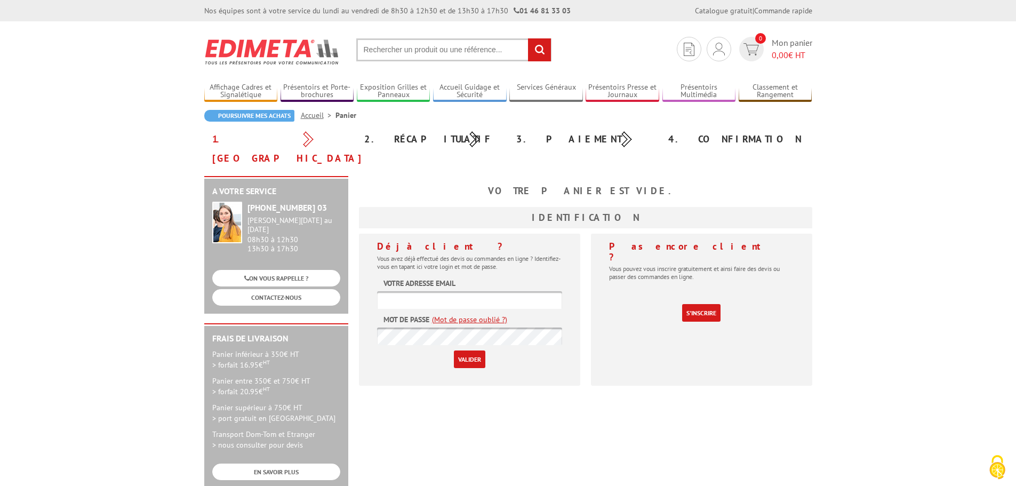
type input "[EMAIL_ADDRESS][DOMAIN_NAME]"
click at [462, 350] on input "Valider" at bounding box center [469, 359] width 31 height 18
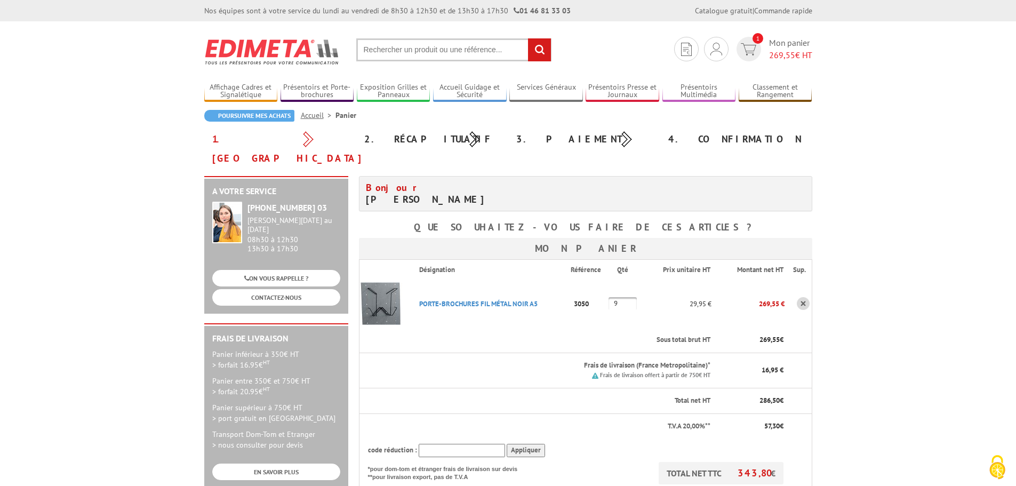
scroll to position [53, 0]
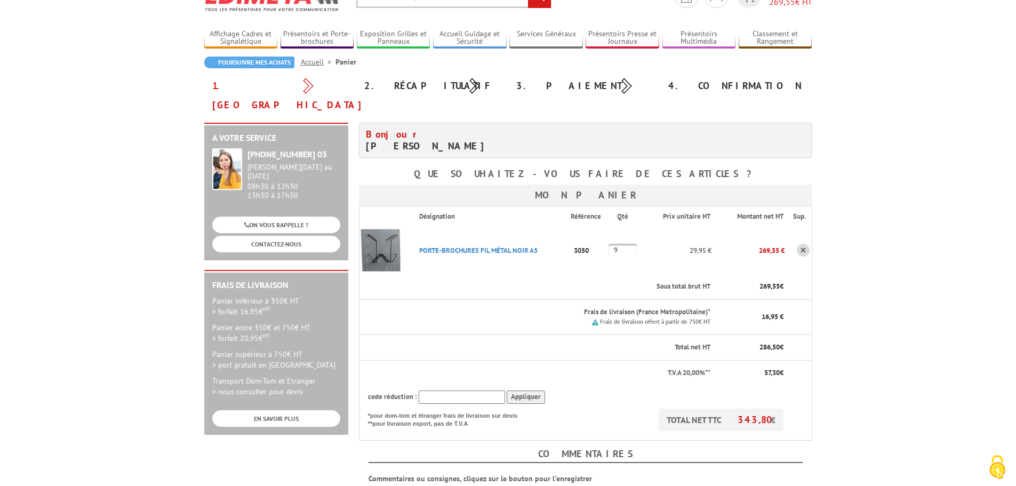
click at [455, 241] on p "PORTE-BROCHURES FIL MéTAL NOIR A5" at bounding box center [491, 250] width 160 height 19
click at [457, 246] on link "PORTE-BROCHURES FIL MéTAL NOIR A5" at bounding box center [478, 250] width 118 height 9
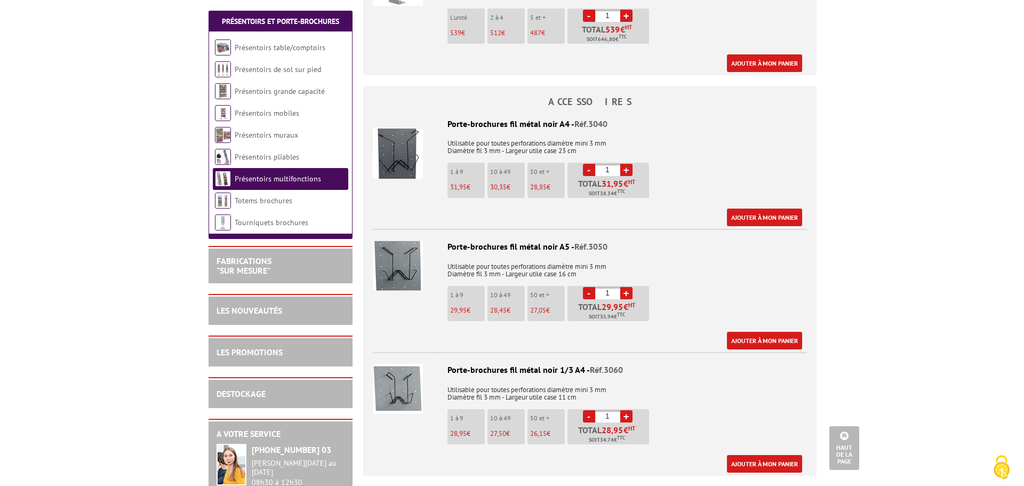
scroll to position [640, 0]
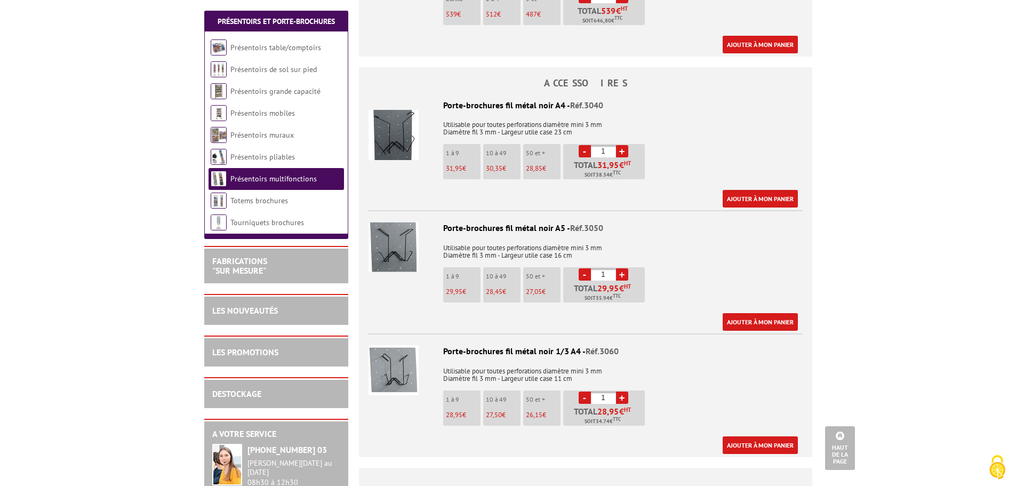
click at [621, 268] on link "+" at bounding box center [622, 274] width 12 height 12
type input "2"
click at [758, 313] on link "Ajouter à mon panier" at bounding box center [760, 322] width 75 height 18
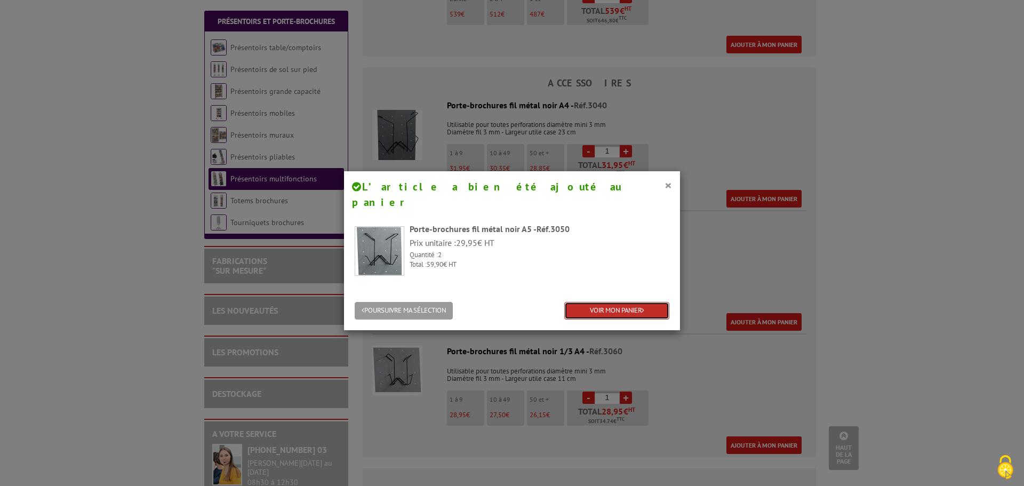
click at [608, 302] on link "VOIR MON PANIER" at bounding box center [616, 311] width 105 height 18
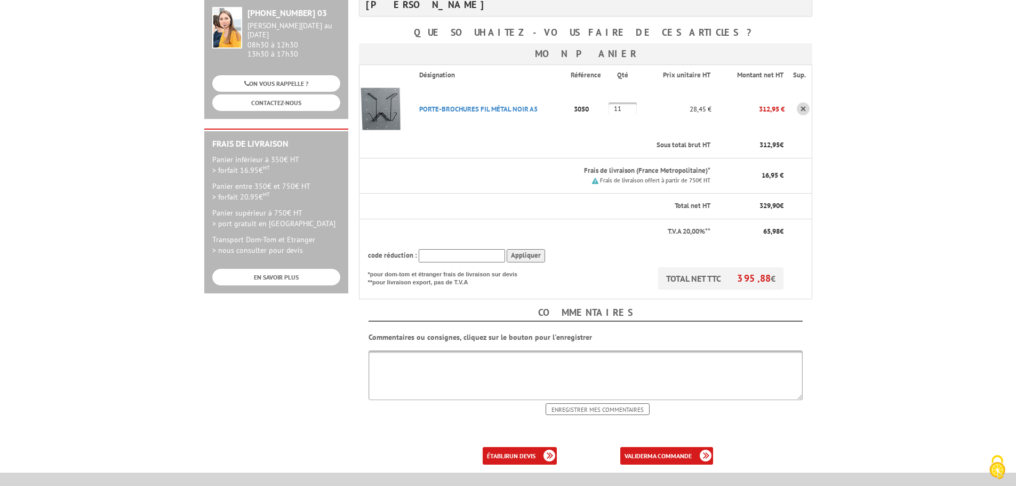
scroll to position [213, 0]
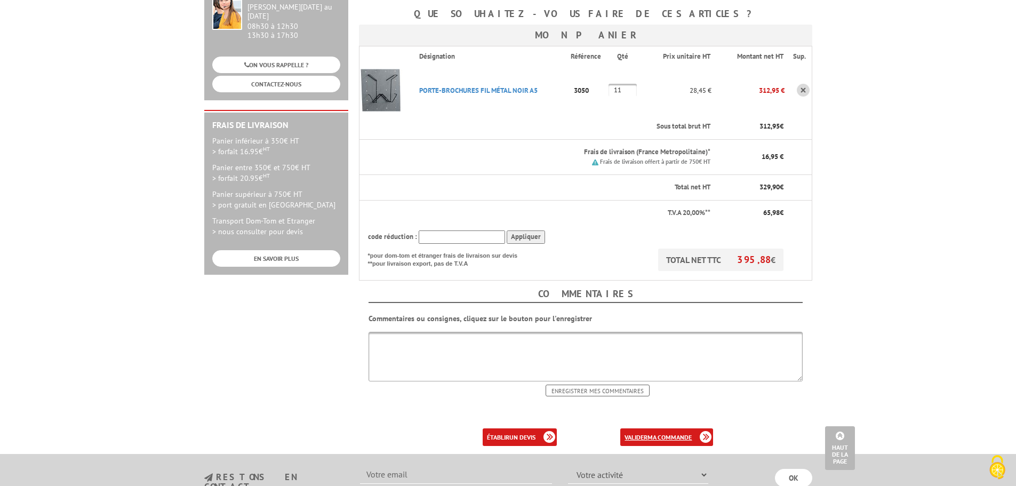
click at [676, 428] on link "valider ma commande" at bounding box center [666, 437] width 93 height 18
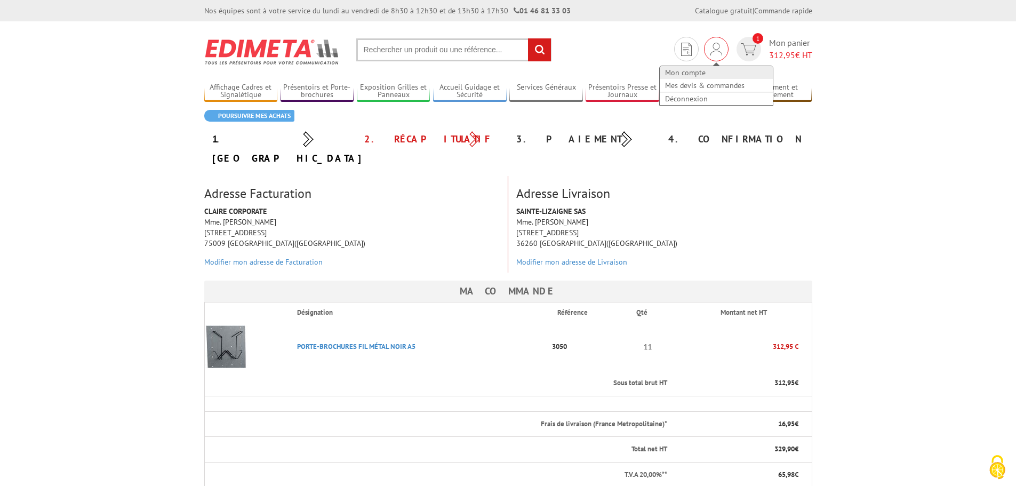
click at [705, 75] on link "Mon compte" at bounding box center [716, 72] width 113 height 13
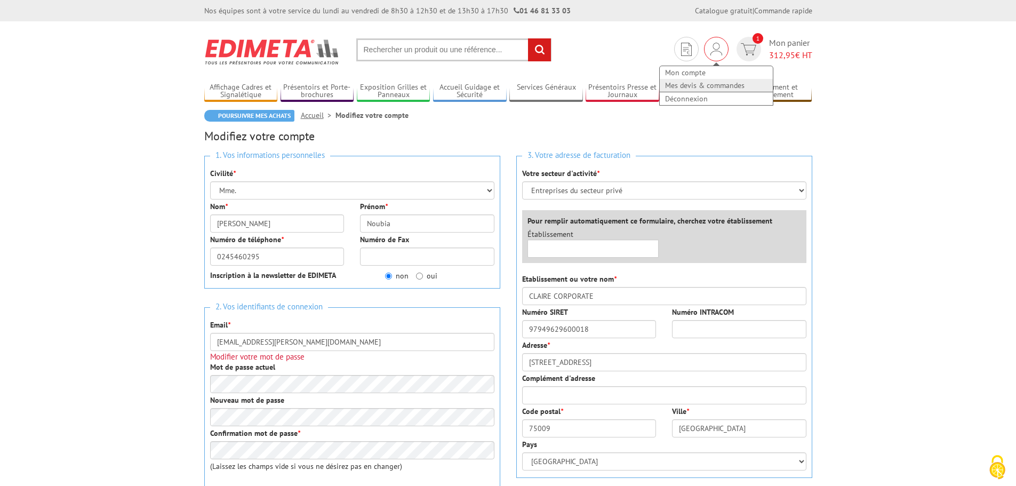
click at [710, 84] on link "Mes devis & commandes" at bounding box center [716, 85] width 113 height 13
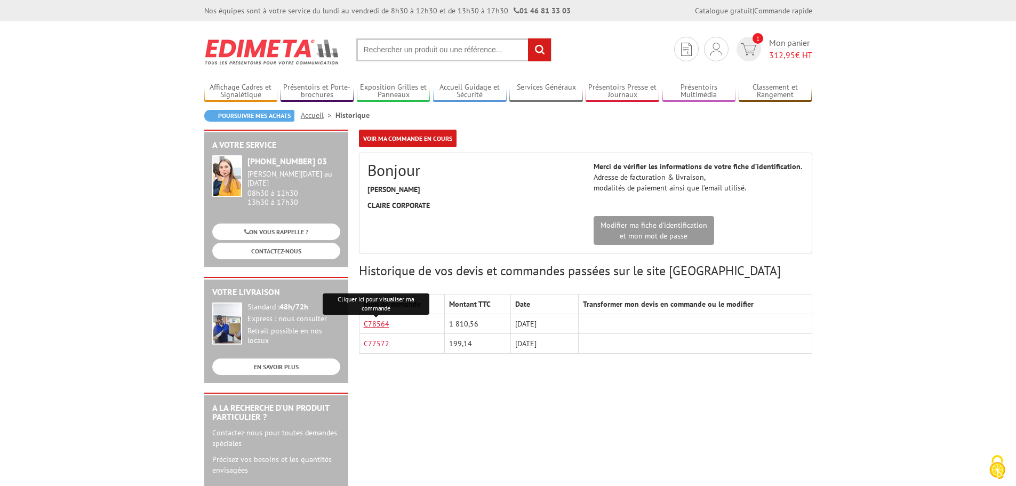
click at [369, 326] on link "C78564" at bounding box center [377, 324] width 26 height 10
click at [448, 418] on div "A votre service [PHONE_NUMBER] 03 [PERSON_NAME][DATE] au [DATE] 08h30 à 12h30 1…" at bounding box center [508, 414] width 619 height 569
click at [380, 325] on link "C78564" at bounding box center [377, 324] width 26 height 10
